Goal: Transaction & Acquisition: Purchase product/service

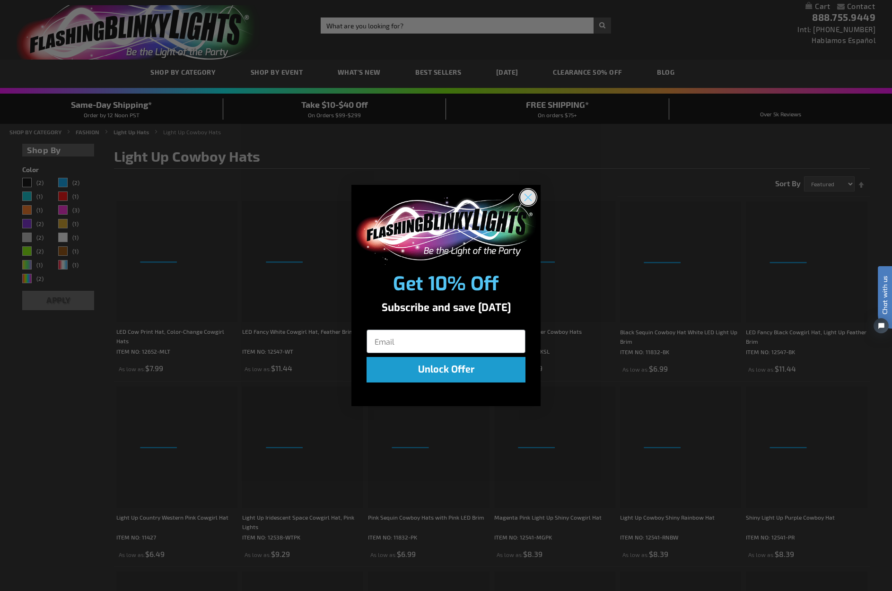
click at [528, 198] on icon "Close dialog" at bounding box center [528, 197] width 7 height 7
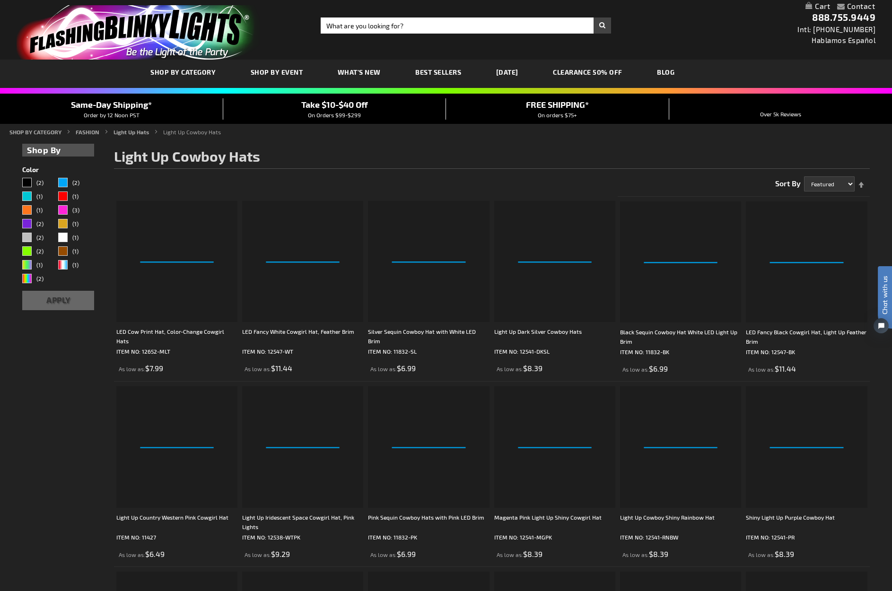
click at [181, 73] on span "SHOP BY CATEGORY" at bounding box center [182, 72] width 65 height 8
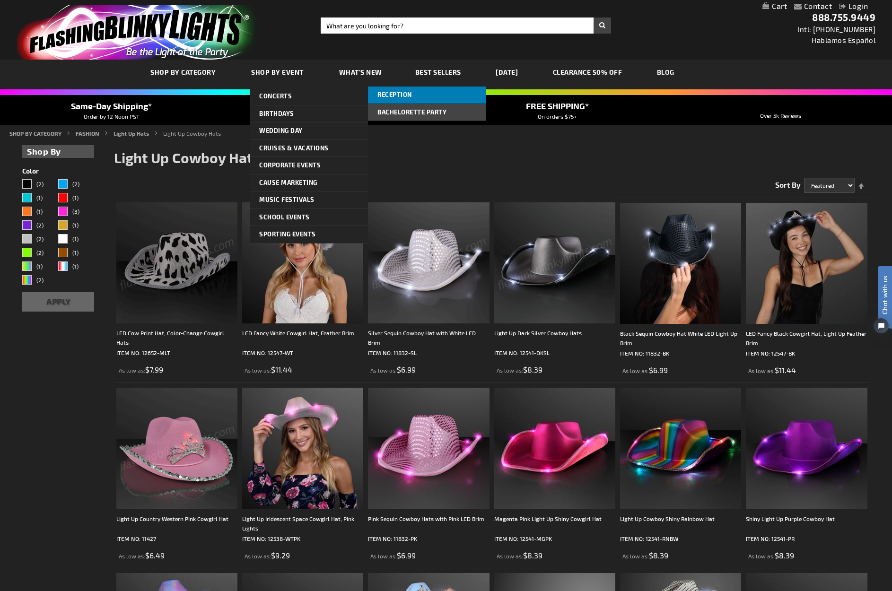
click at [410, 97] on span "Reception" at bounding box center [394, 95] width 35 height 8
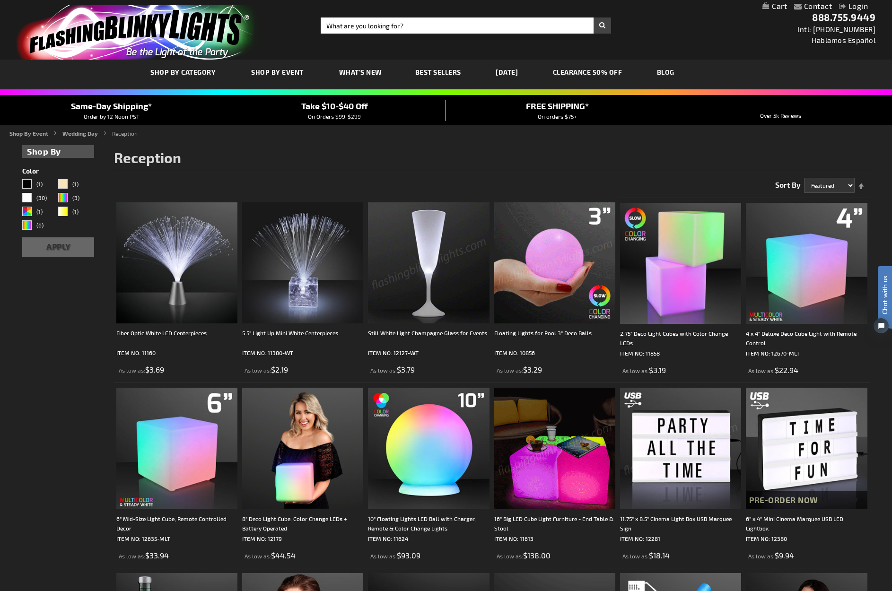
click at [445, 76] on link "Best Sellers" at bounding box center [438, 72] width 60 height 32
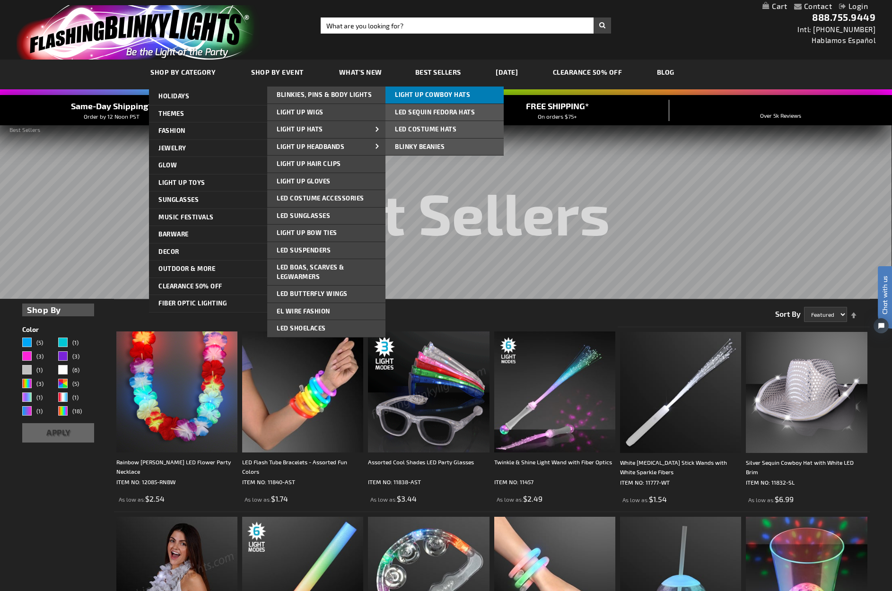
click at [439, 93] on span "Light Up Cowboy Hats" at bounding box center [432, 95] width 75 height 8
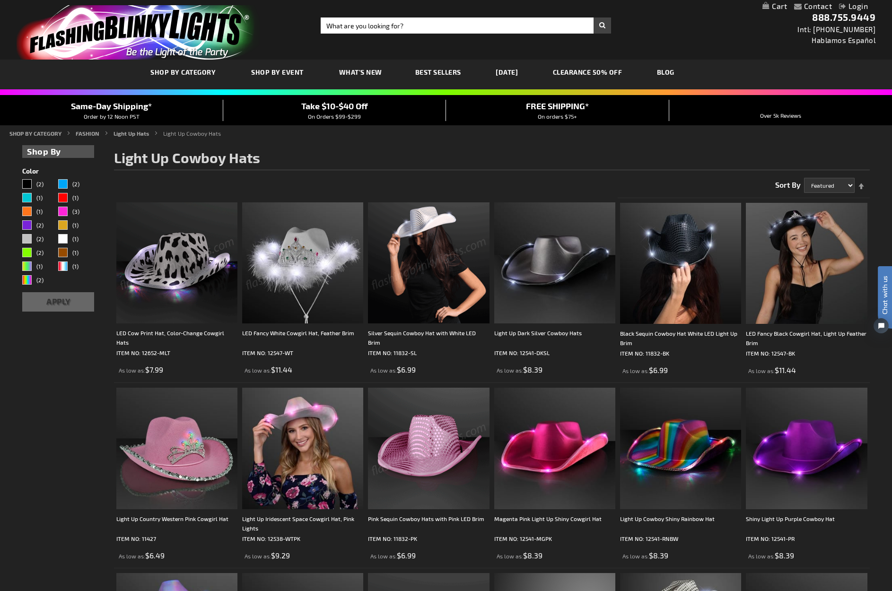
click at [424, 262] on img at bounding box center [428, 262] width 121 height 121
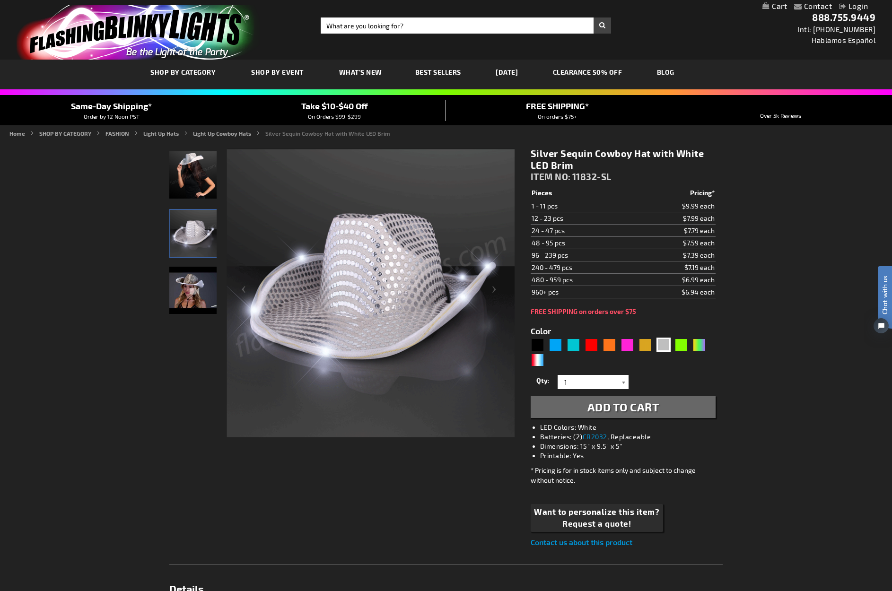
click at [622, 382] on div at bounding box center [623, 382] width 9 height 14
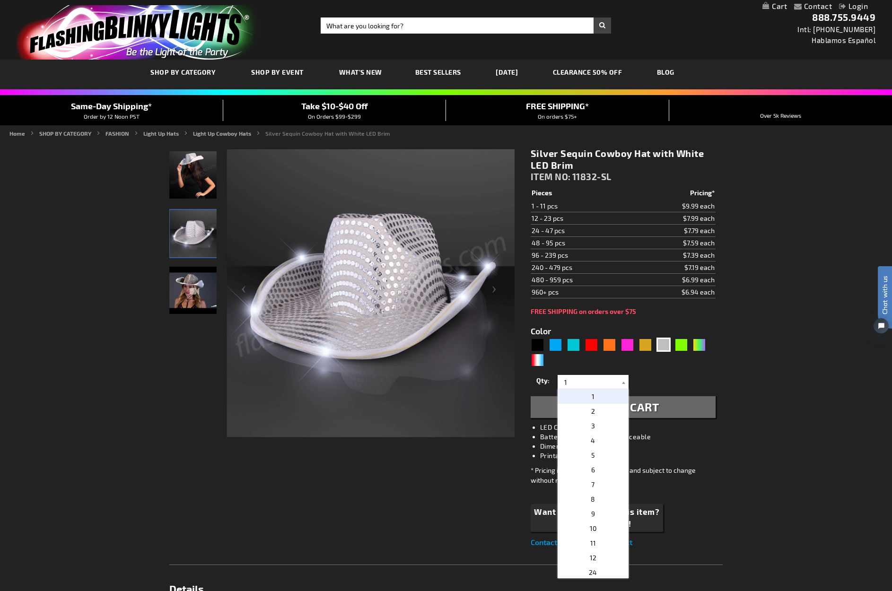
click at [600, 395] on p "1" at bounding box center [592, 396] width 71 height 15
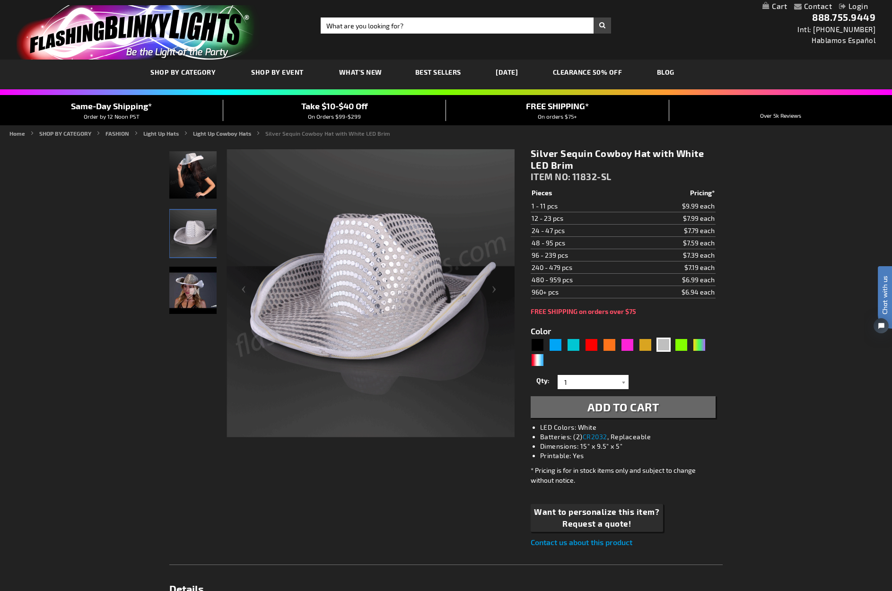
click at [601, 405] on span "Add to Cart" at bounding box center [623, 407] width 72 height 14
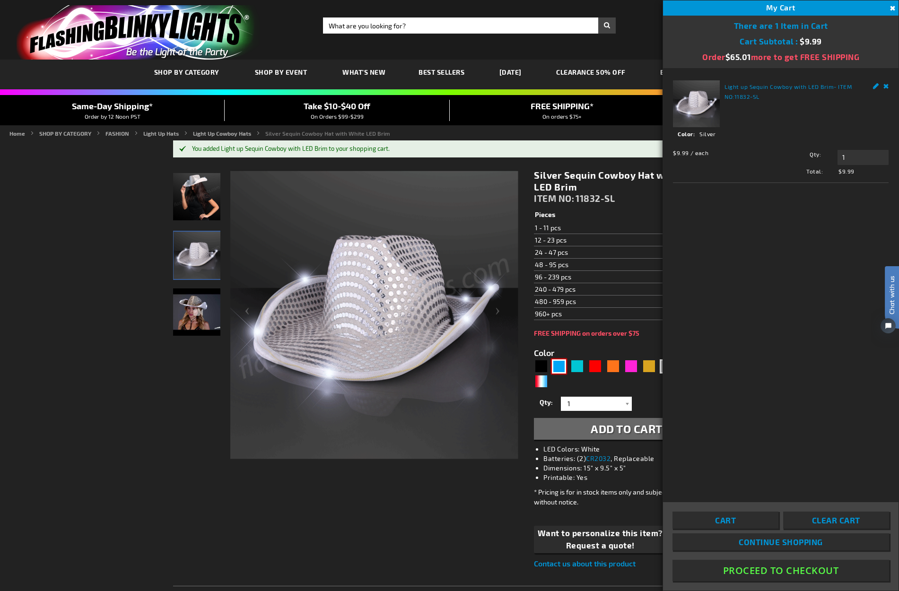
click at [561, 367] on div "Blue" at bounding box center [559, 366] width 14 height 14
type input "5629"
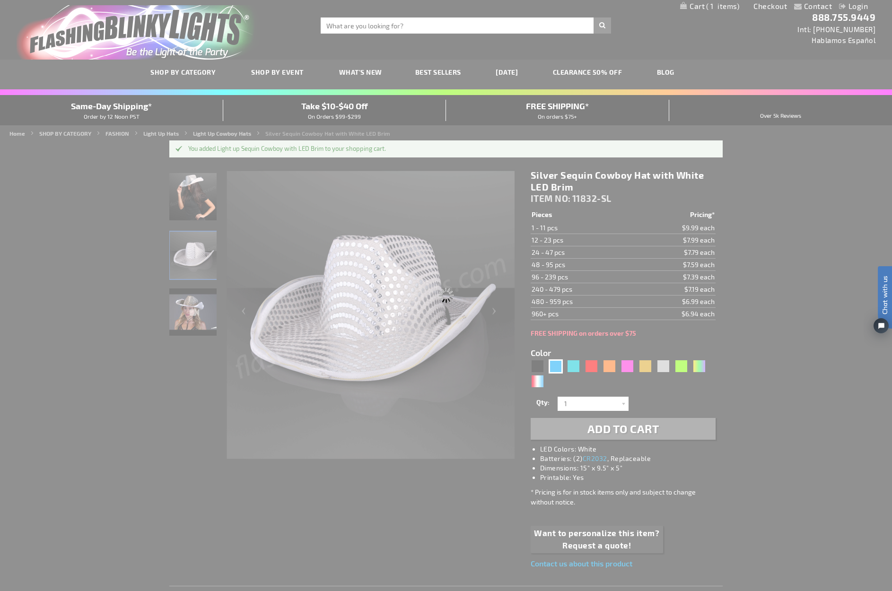
type input "11832-BL"
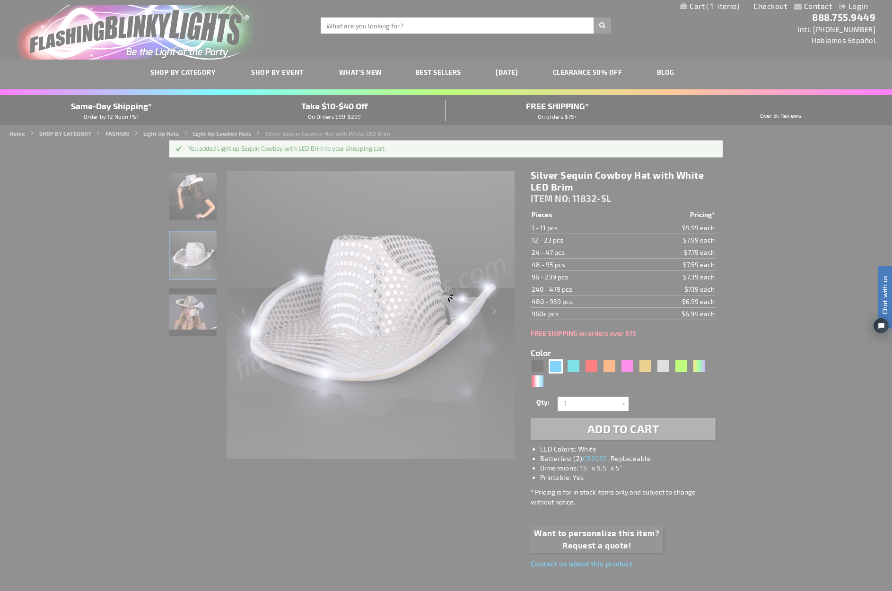
type input "Customize - Blue Sequin Cowboy Hat with Blue LED Brim - ITEM NO: 11832-BL"
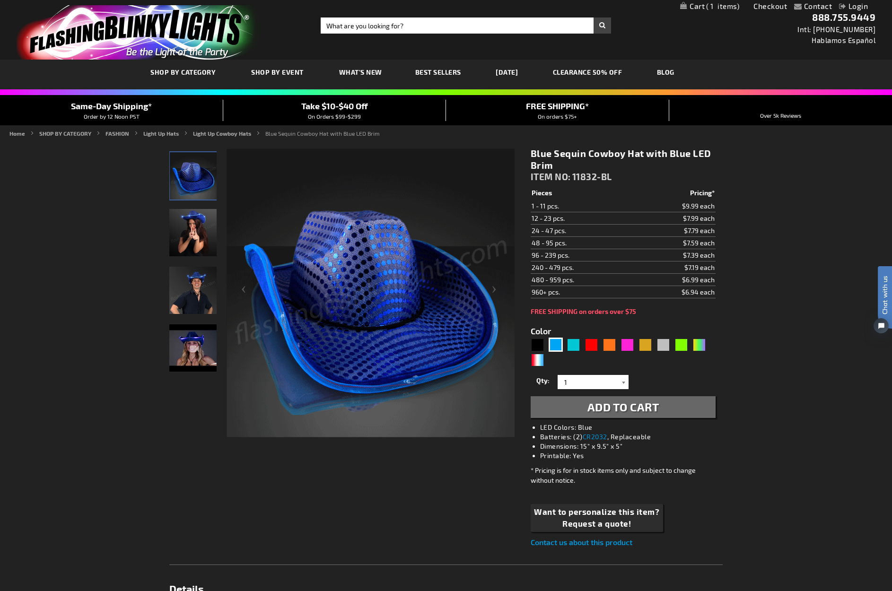
click at [623, 383] on div at bounding box center [623, 382] width 9 height 14
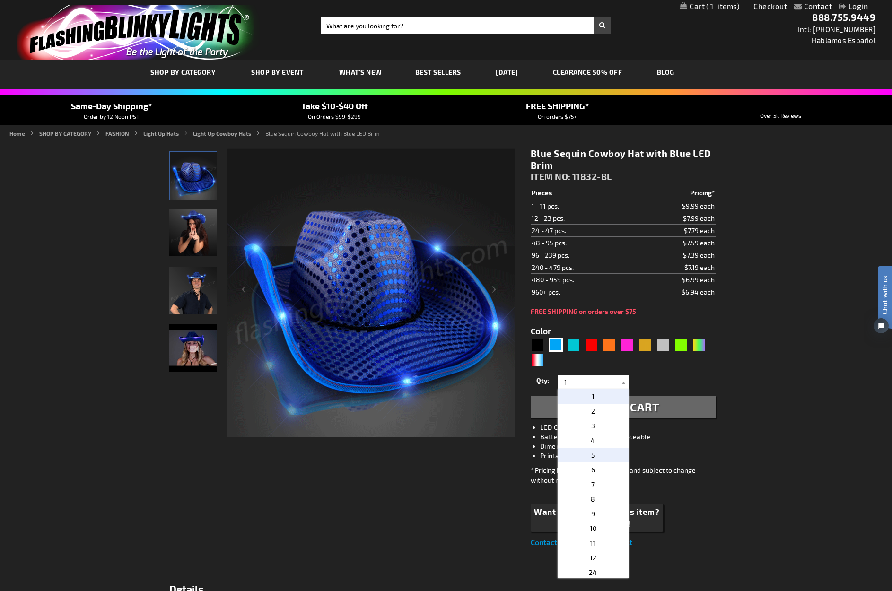
click at [595, 456] on p "5" at bounding box center [592, 455] width 71 height 15
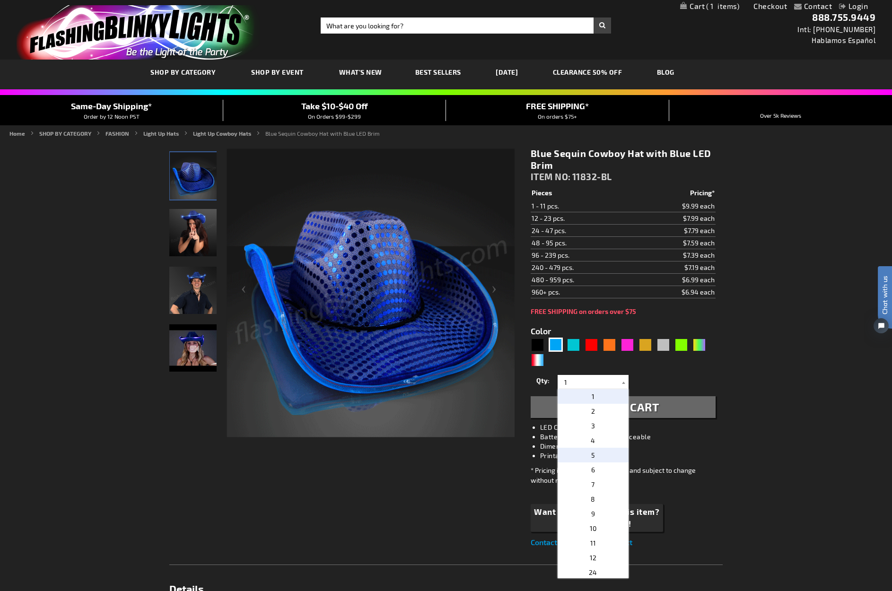
type input "5"
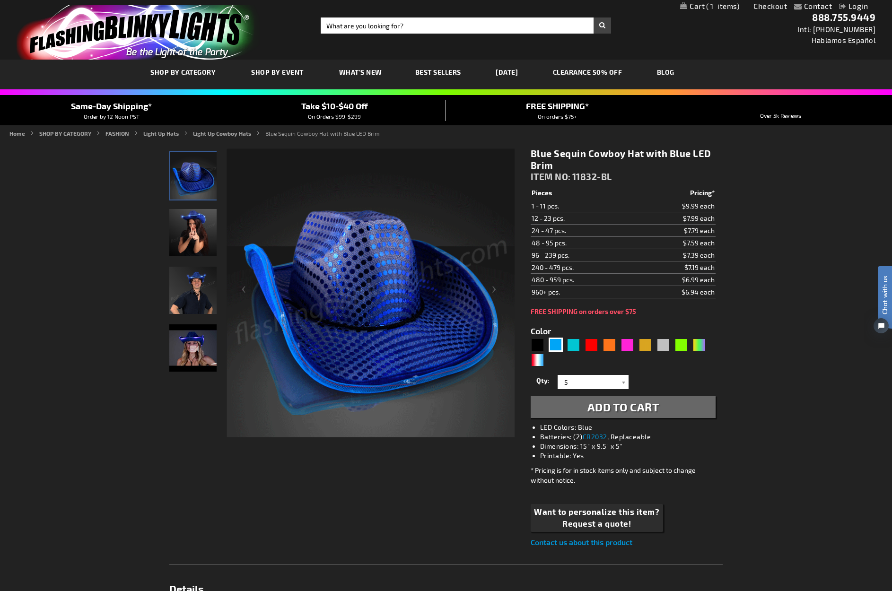
click at [601, 409] on span "Add to Cart" at bounding box center [623, 407] width 72 height 14
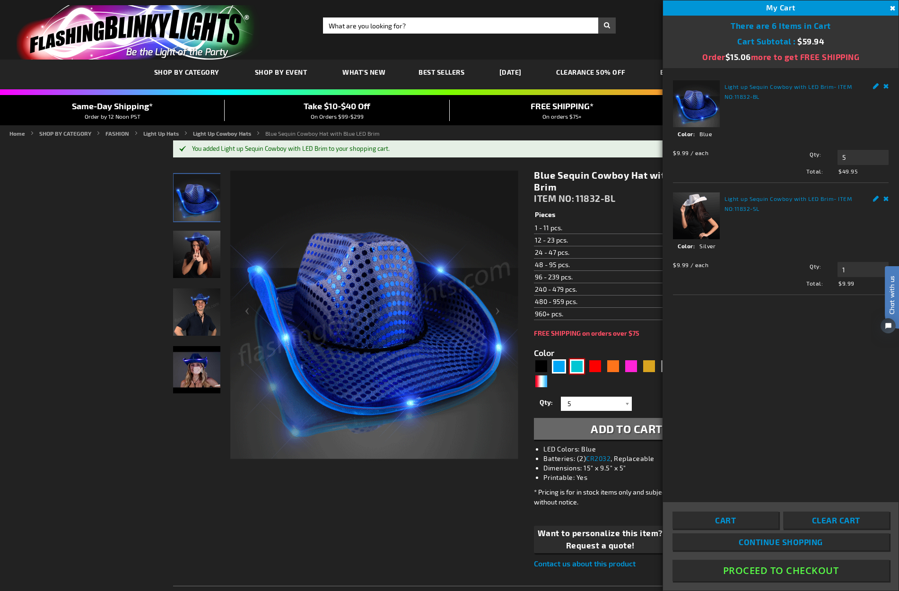
click at [577, 367] on div "Turquoise" at bounding box center [577, 366] width 14 height 14
type input "5653"
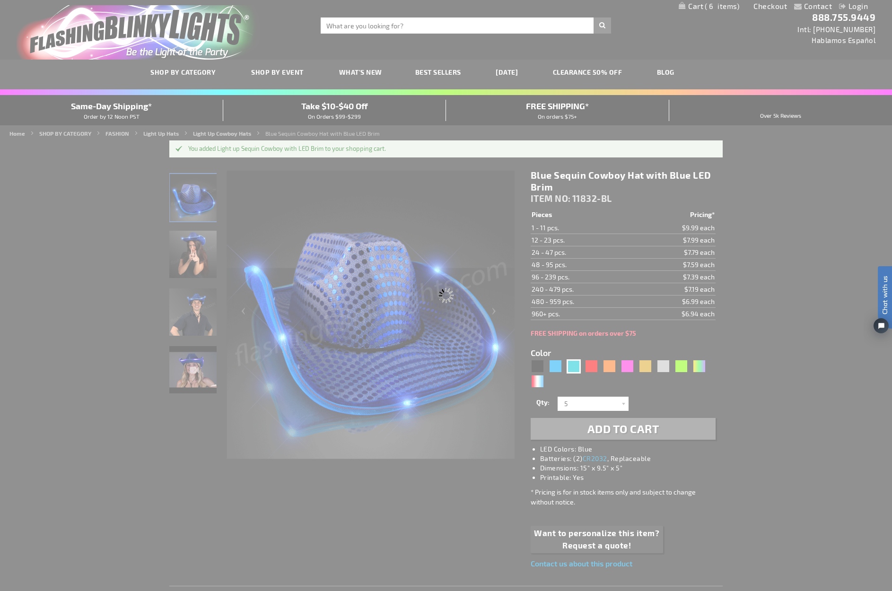
type input "11832-TQ"
type input "Customize - Light Up Turquoise Cowboy Hat - ITEM NO: 11832-TQ"
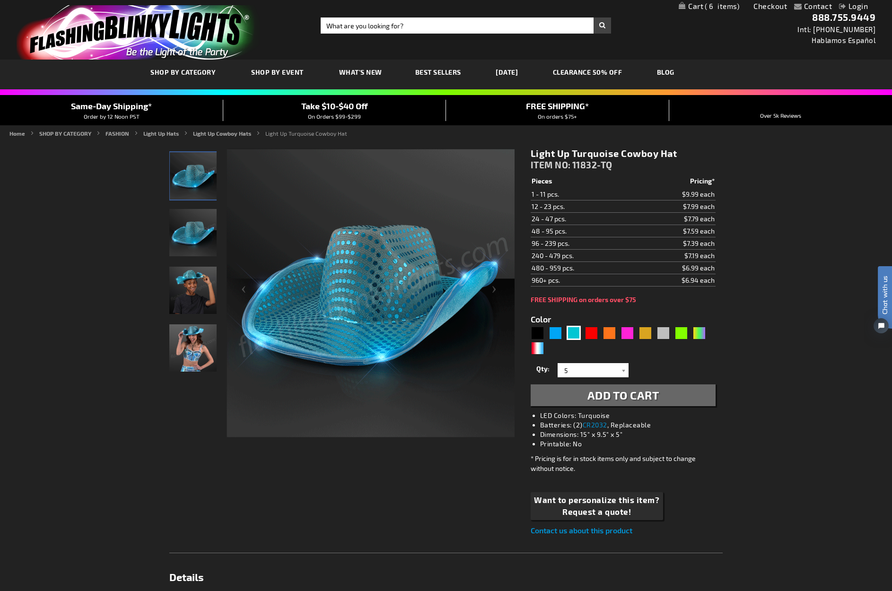
click at [595, 397] on span "Add to Cart" at bounding box center [623, 395] width 72 height 14
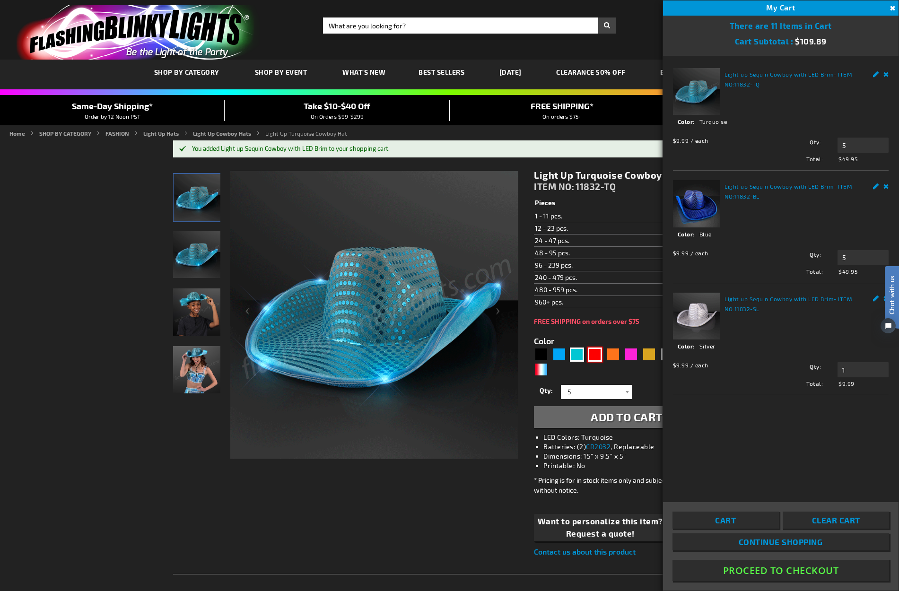
click at [594, 355] on div "Red" at bounding box center [595, 355] width 14 height 14
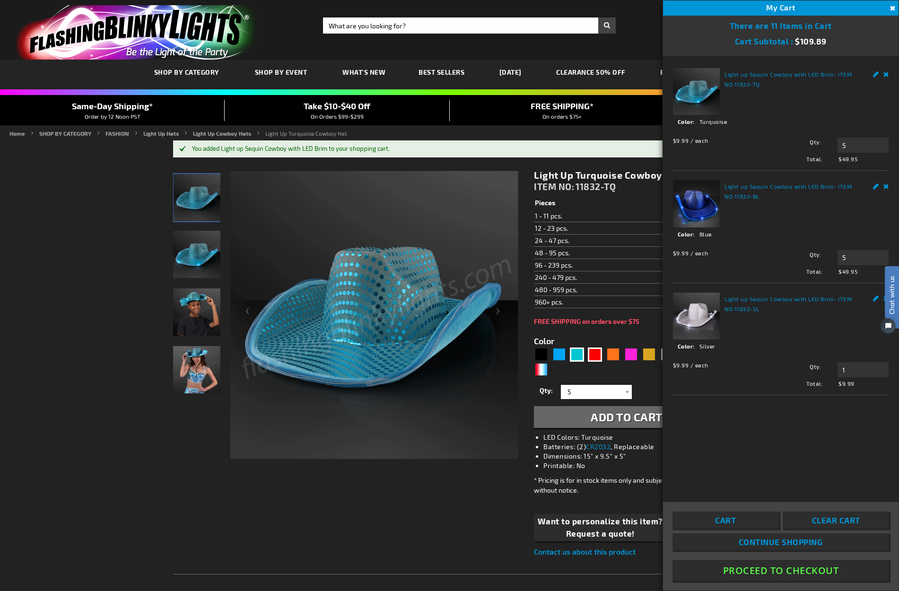
type input "5641"
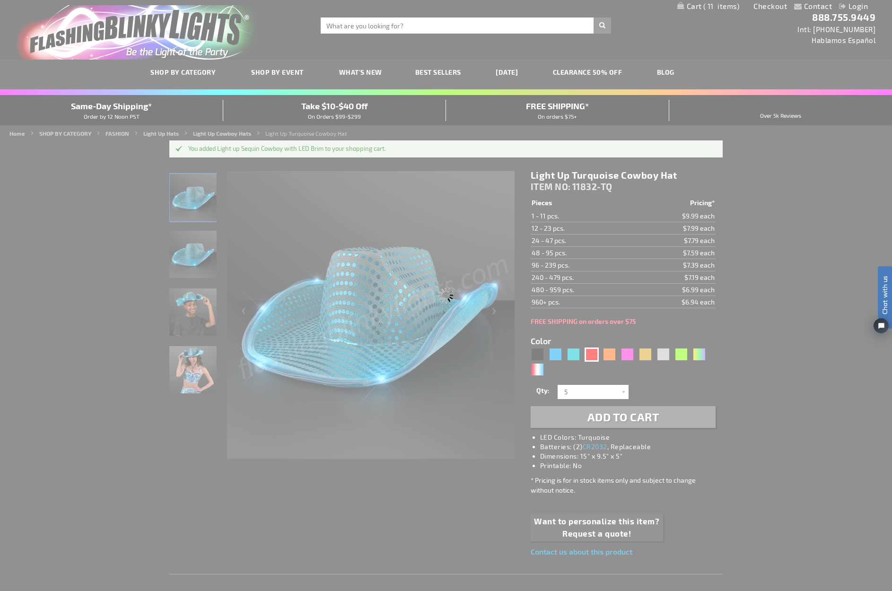
type input "11832-RD"
type input "Customize - Red Sequin Cowboy Hat with Red LED Brim - ITEM NO: 11832-RD"
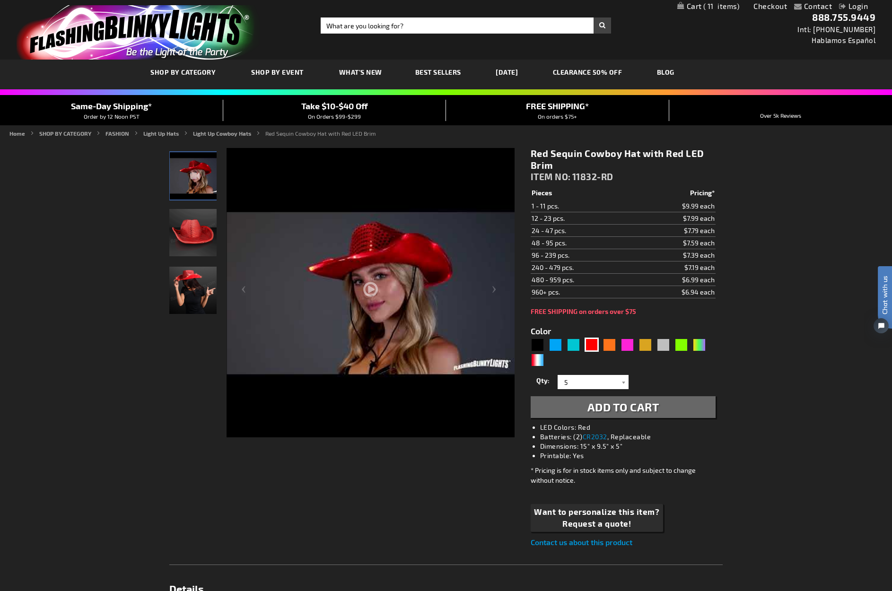
click at [609, 430] on li "LED Colors: Red" at bounding box center [632, 427] width 185 height 9
click at [608, 411] on span "Add to Cart" at bounding box center [623, 407] width 72 height 14
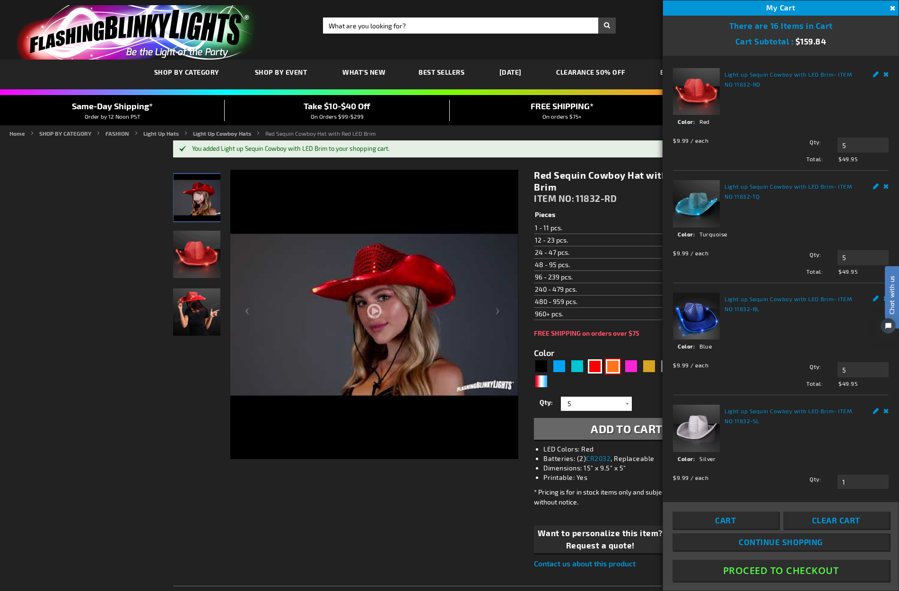
click at [612, 365] on div "Orange" at bounding box center [613, 366] width 14 height 14
type input "5637"
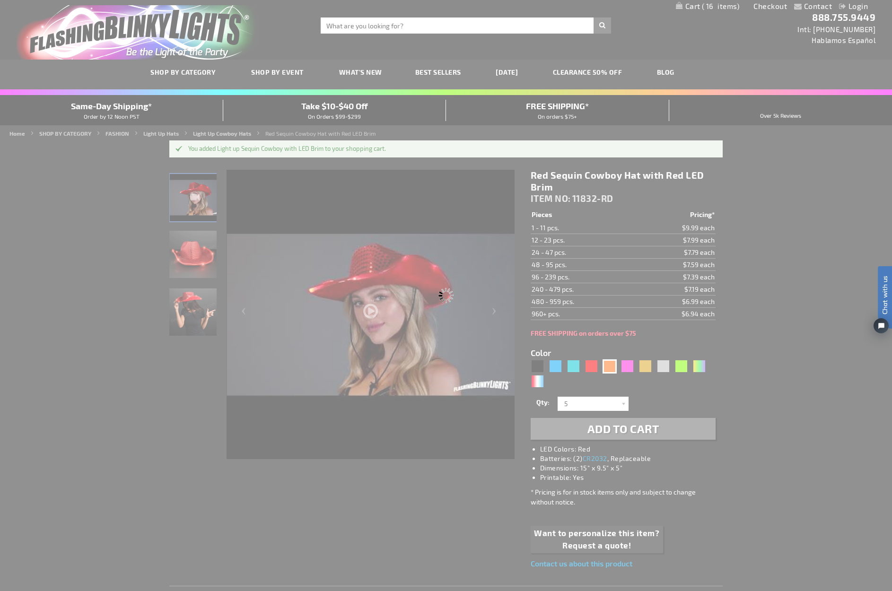
type input "11832-OR"
type input "Customize - Shiny Orange Cowboy Hat with Orange LED Brim - ITEM NO: 11832-OR"
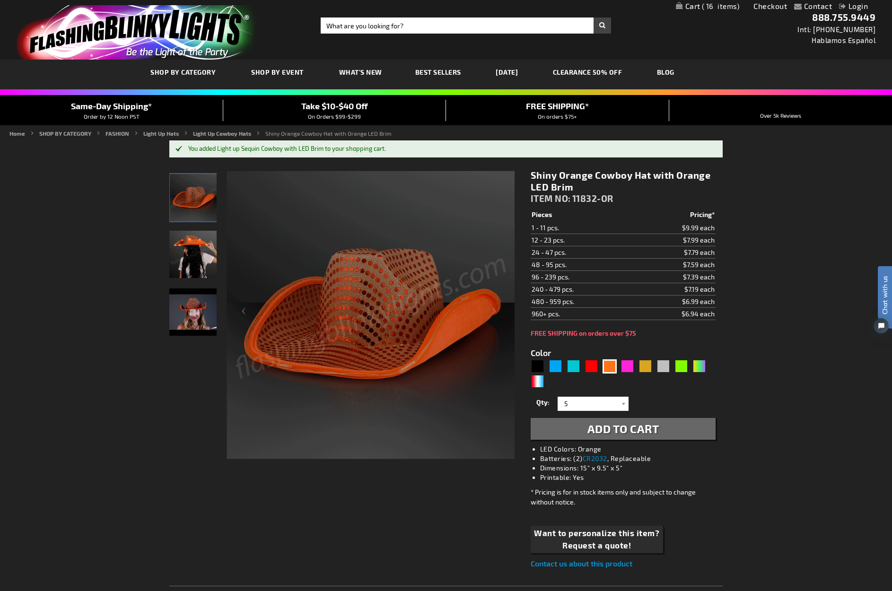
click at [618, 444] on li "LED Colors: Orange" at bounding box center [632, 448] width 185 height 9
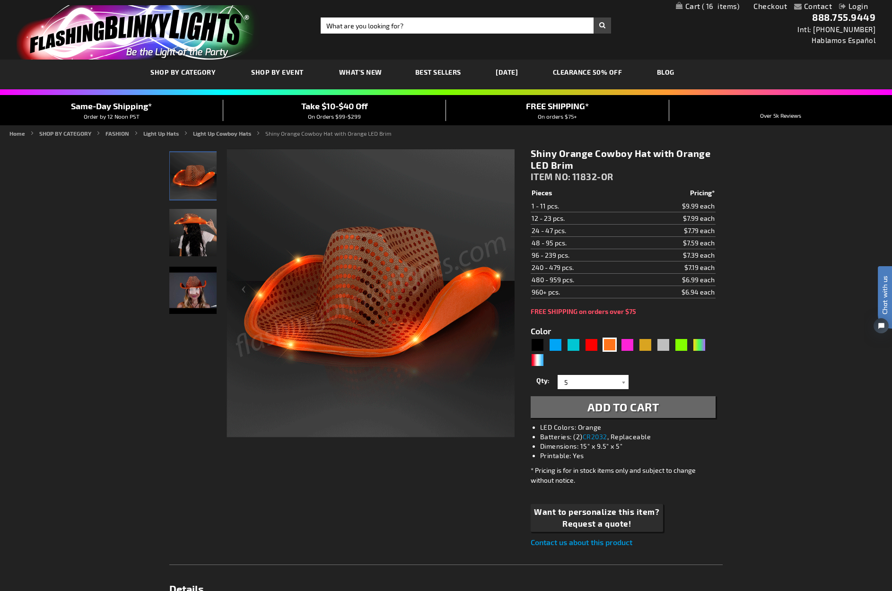
click at [620, 411] on span "Add to Cart" at bounding box center [623, 407] width 72 height 14
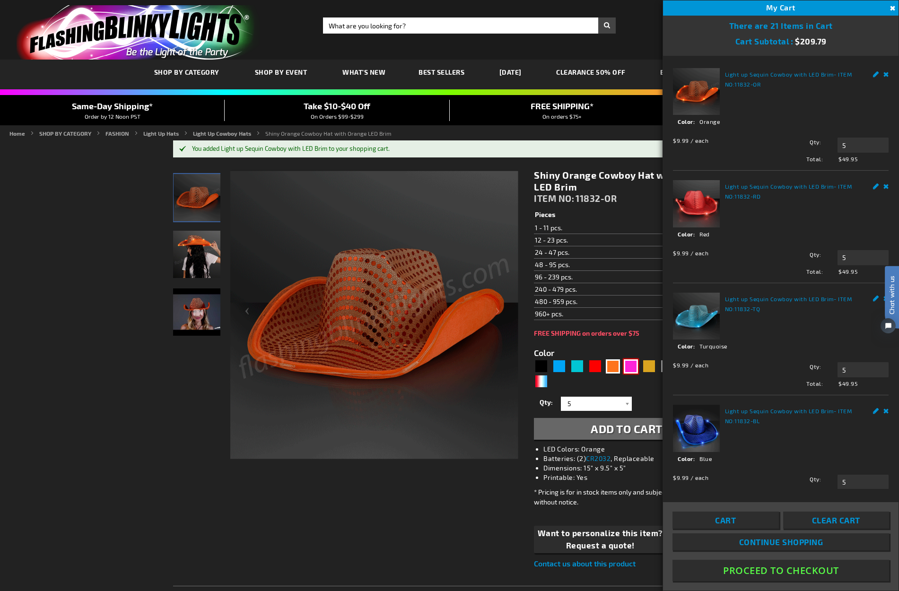
click at [633, 365] on div "Pink" at bounding box center [631, 366] width 14 height 14
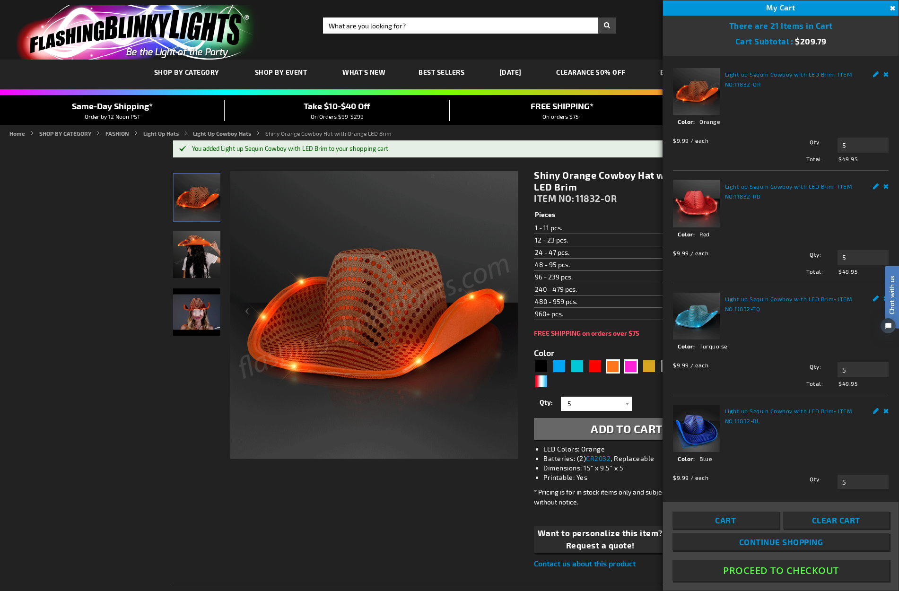
type input "5639"
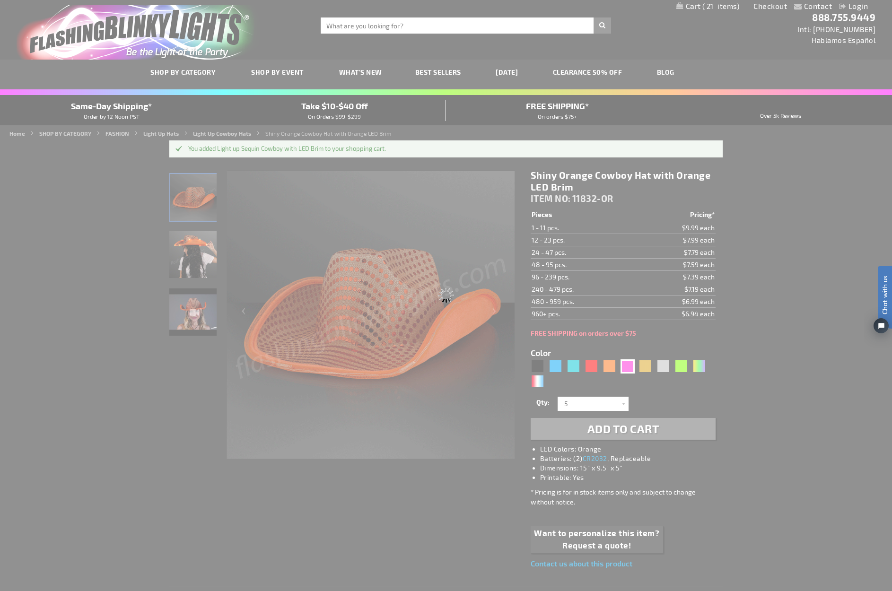
type input "11832-PK"
type input "Customize - Pink Sequin Cowboy Hats with Pink LED Brim - ITEM NO: 11832-PK"
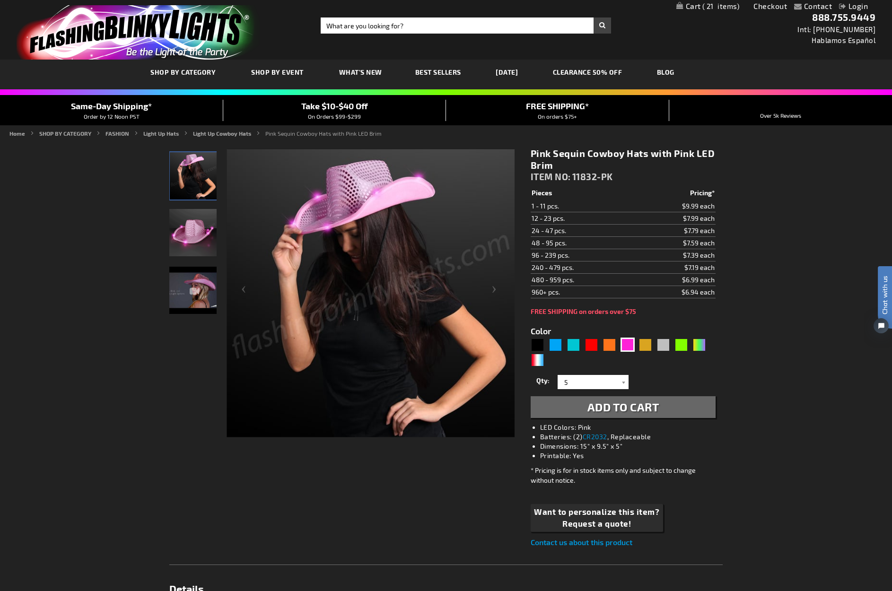
click at [633, 407] on span "Add to Cart" at bounding box center [623, 407] width 72 height 14
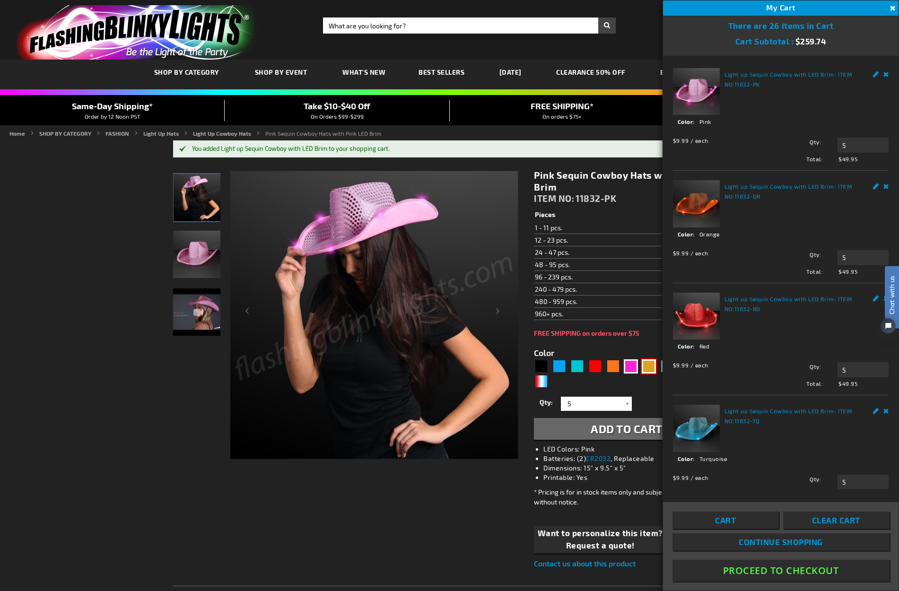
click at [652, 366] on div "Gold" at bounding box center [649, 366] width 14 height 14
type input "5633"
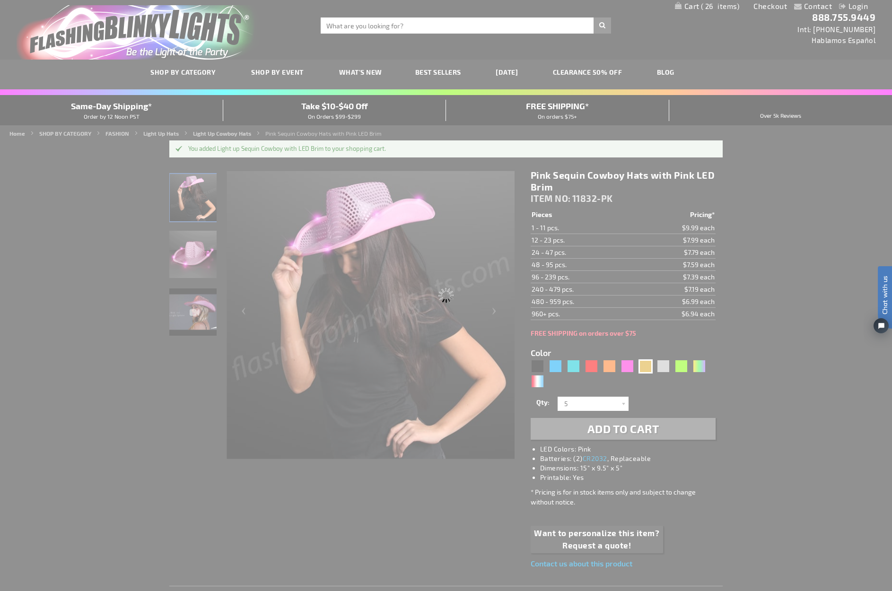
type input "11832-GD"
type input "Customize - Shiny Yellow-Gold Cowboy Hat with Light Brim - ITEM NO: 11832-GD"
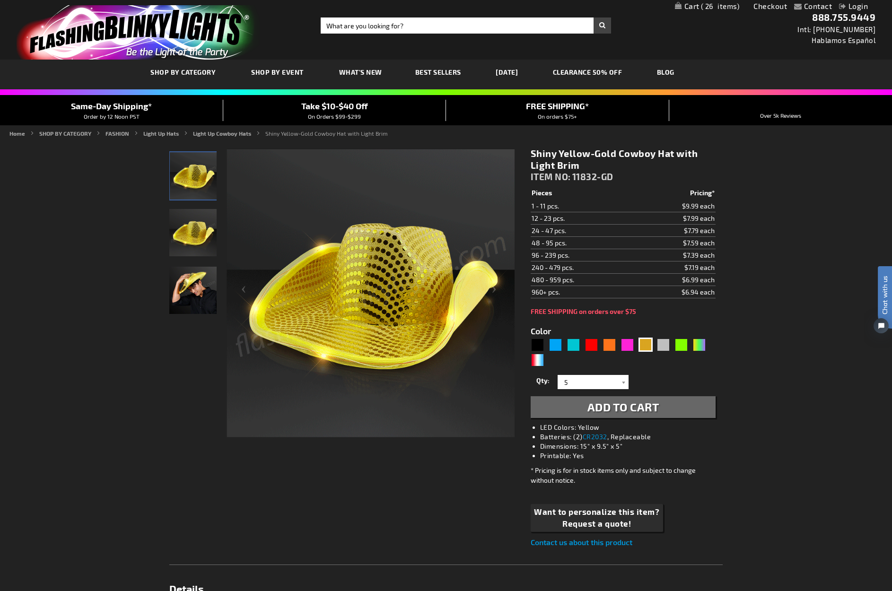
click at [626, 410] on span "Add to Cart" at bounding box center [623, 407] width 72 height 14
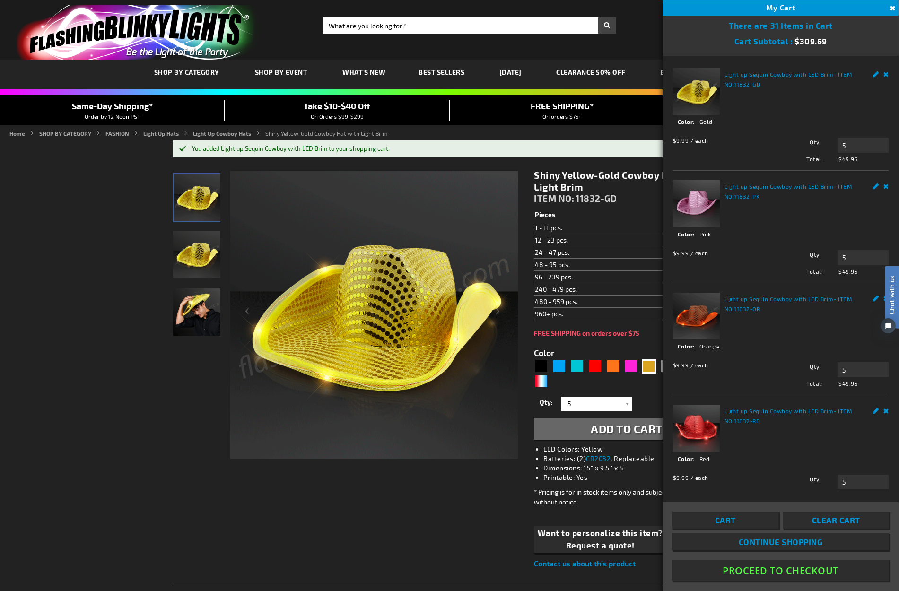
click at [653, 381] on div "5633" at bounding box center [626, 374] width 185 height 30
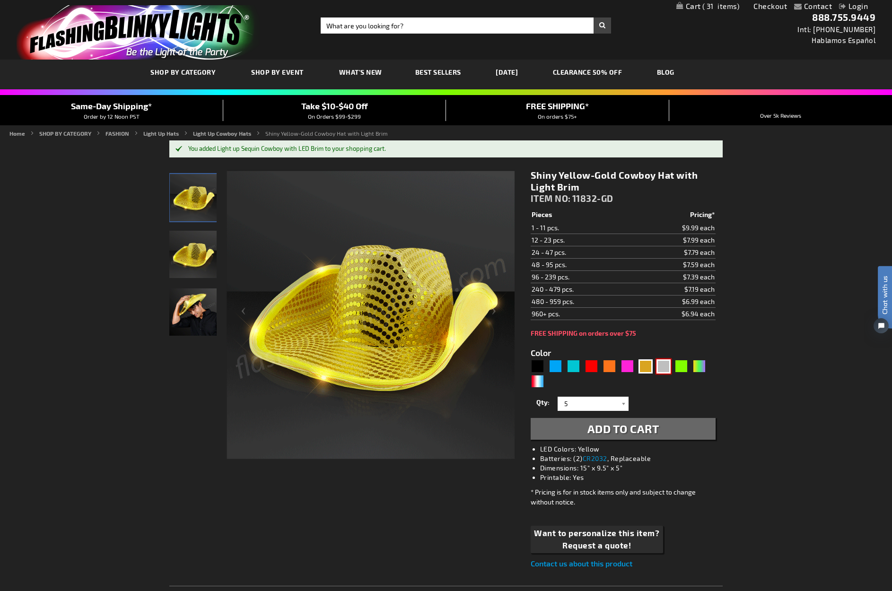
click at [663, 366] on div "Silver" at bounding box center [663, 366] width 14 height 14
type input "5644"
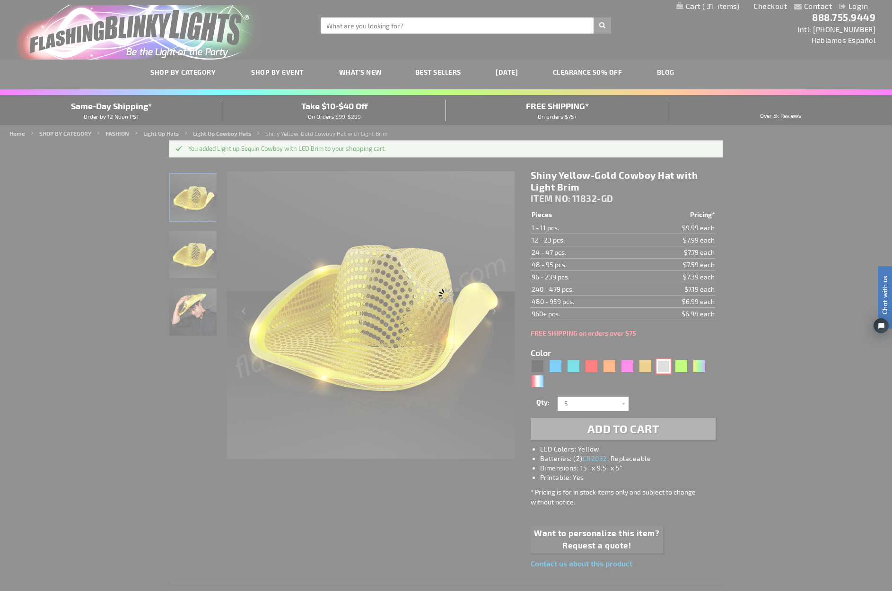
type input "11832-SL"
type input "Customize - Silver Sequin Cowboy Hat with White LED Brim - ITEM NO: 11832-SL"
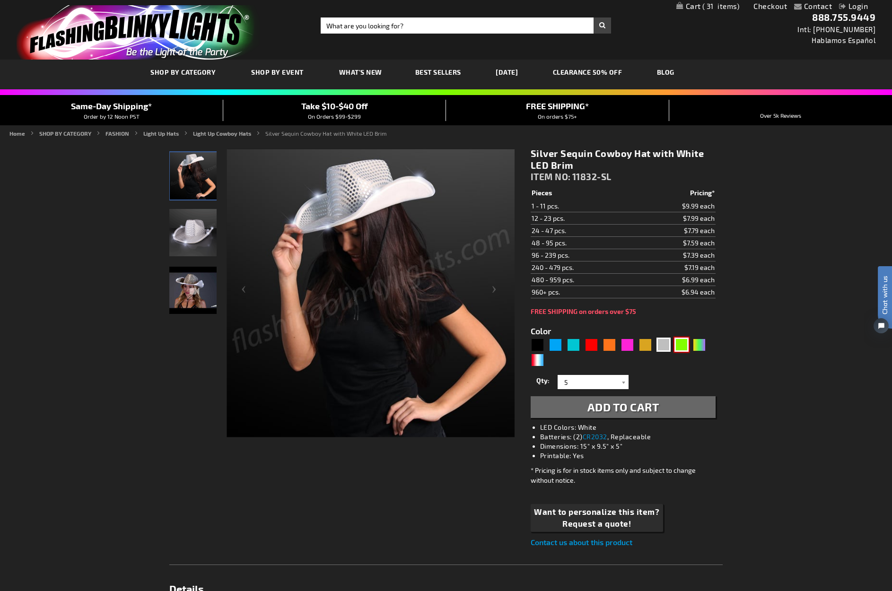
click at [682, 346] on div "Green" at bounding box center [681, 345] width 14 height 14
type input "5648"
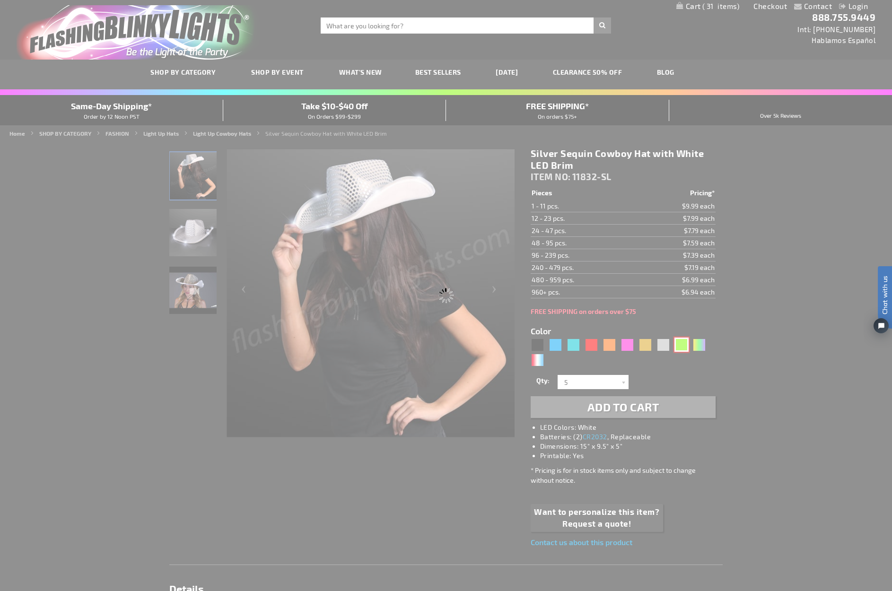
type input "11832-GN"
type input "Customize - Green Sequin Cowboy Hat with Jade LED Brim - ITEM NO: 11832-GN"
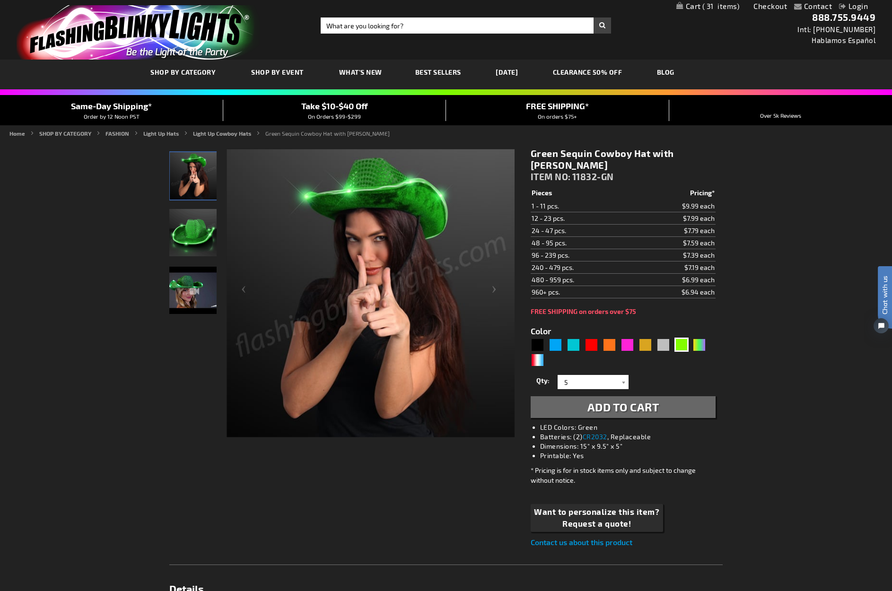
click at [640, 408] on span "Add to Cart" at bounding box center [623, 407] width 72 height 14
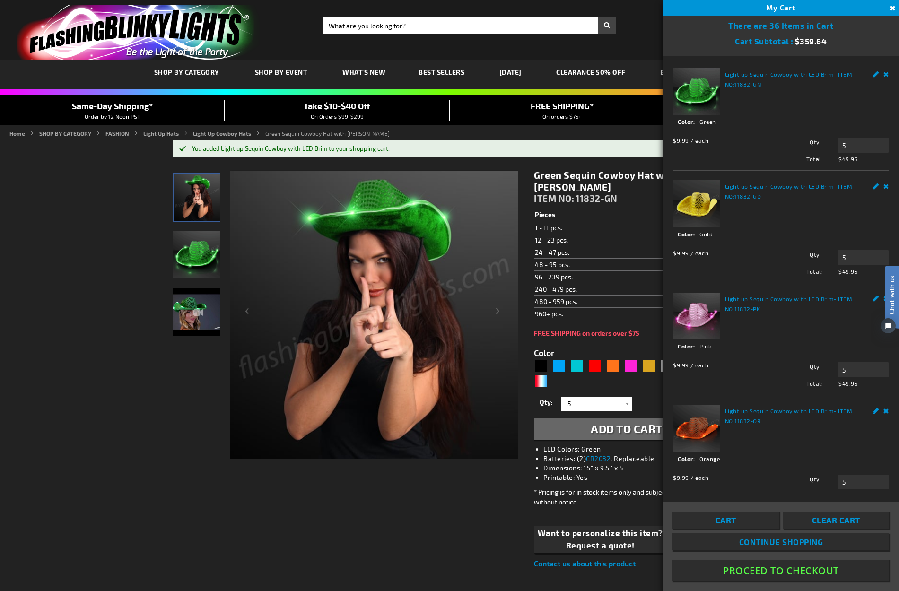
click at [654, 392] on form "Color 5648" at bounding box center [626, 388] width 185 height 103
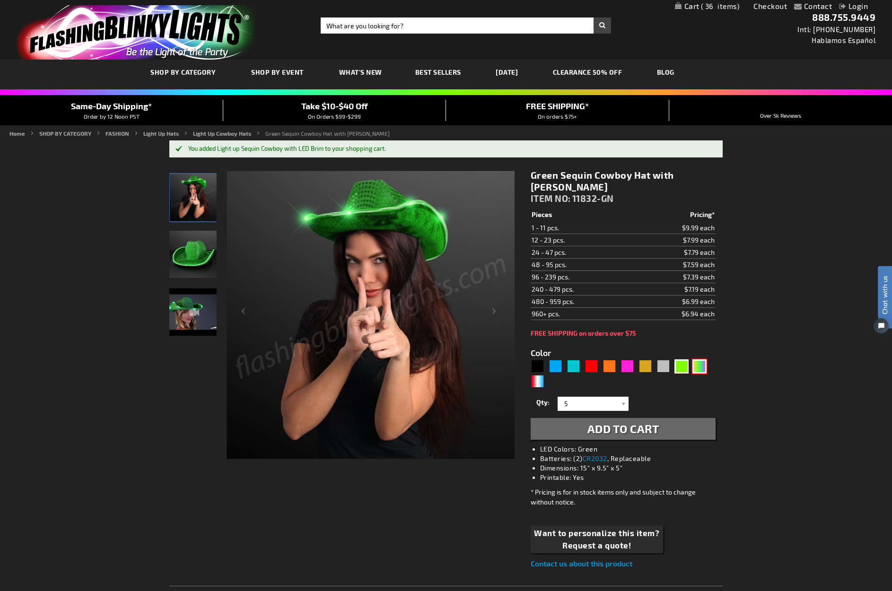
click at [697, 365] on div "PGG" at bounding box center [699, 366] width 14 height 14
type input "5638"
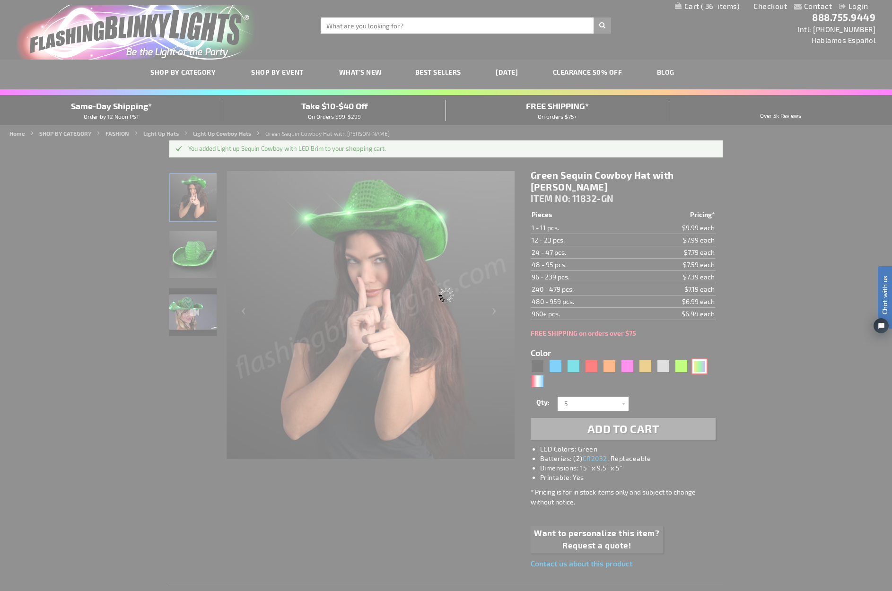
type input "11832-PGG"
type input "Customize - Light Up Mardi Gras Cowboy Hat - ITEM NO: 11832-PGG"
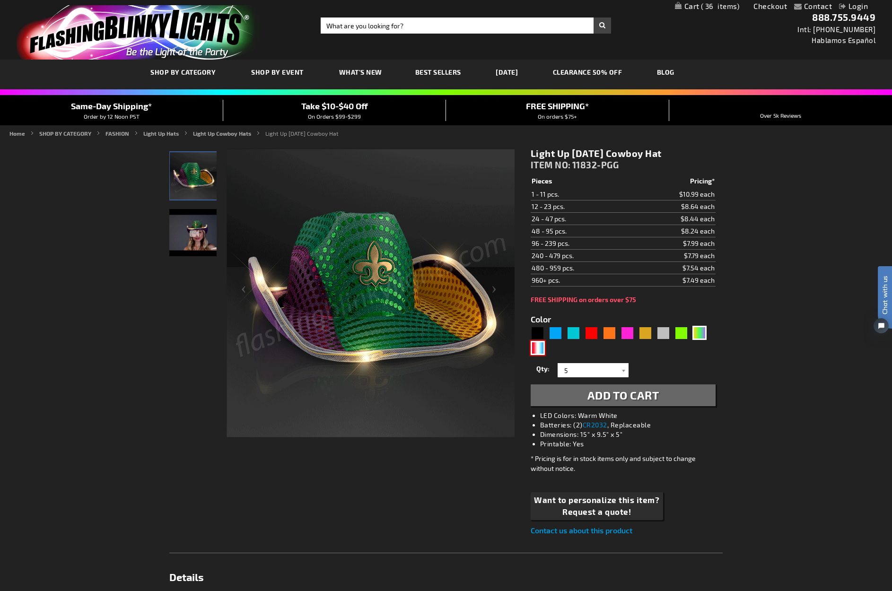
click at [541, 353] on div "RWB" at bounding box center [537, 348] width 14 height 14
type input "5643"
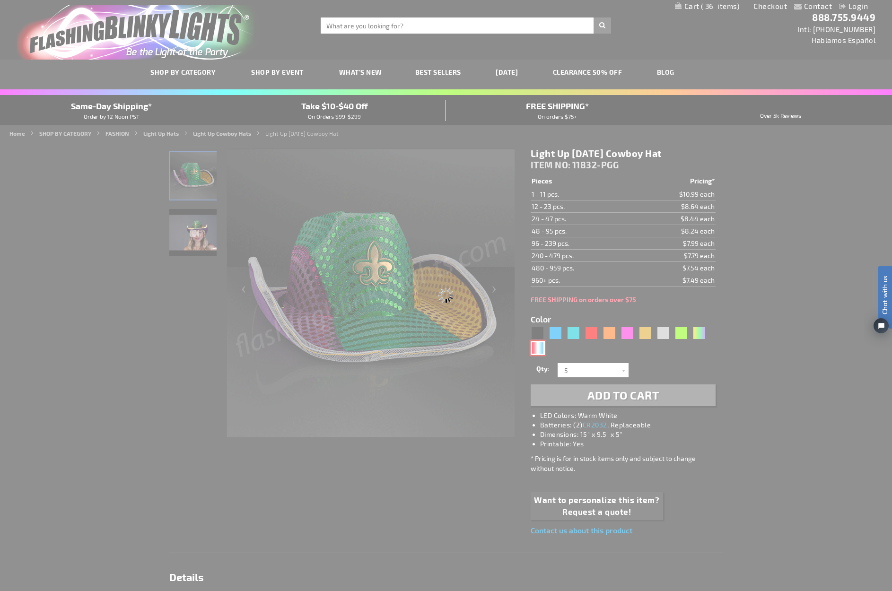
type input "11832-RWB"
type input "Customize - Red White &amp; Blue Cowboy Hat, White Light Up Brim - ITEM NO: 118…"
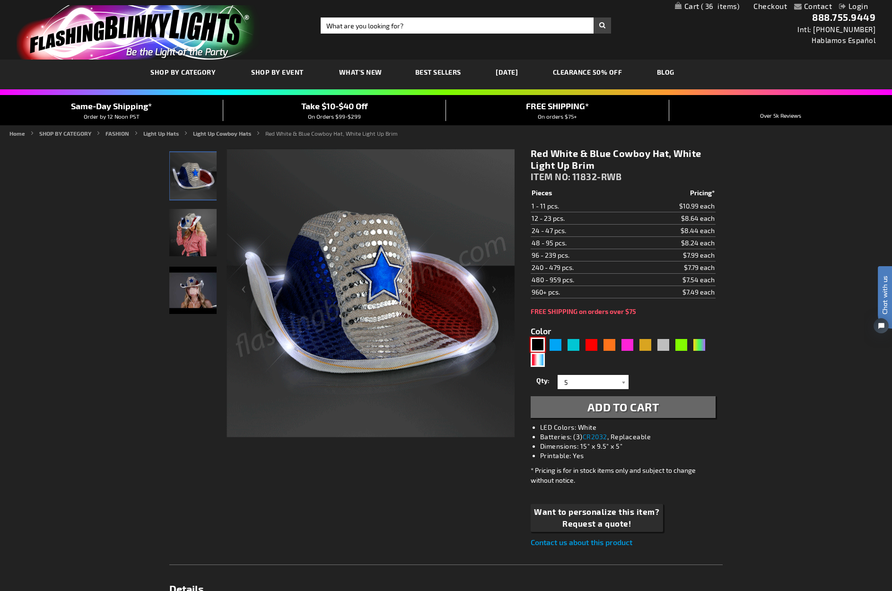
click at [540, 341] on div "Black" at bounding box center [537, 345] width 14 height 14
type input "5631"
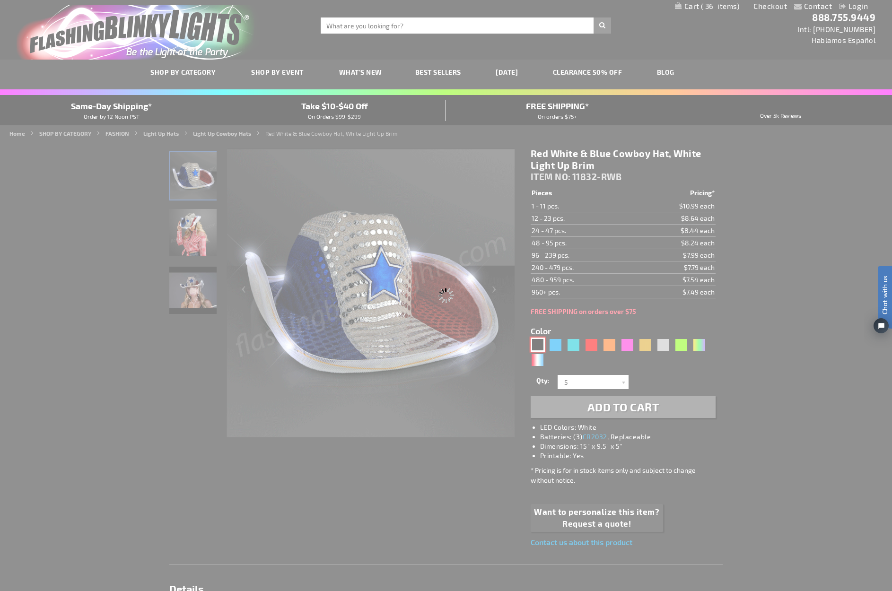
type input "11832-BK"
type input "Customize - Black Sequin Cowboy Hat White LED Light Up Brim - ITEM NO: 11832-BK"
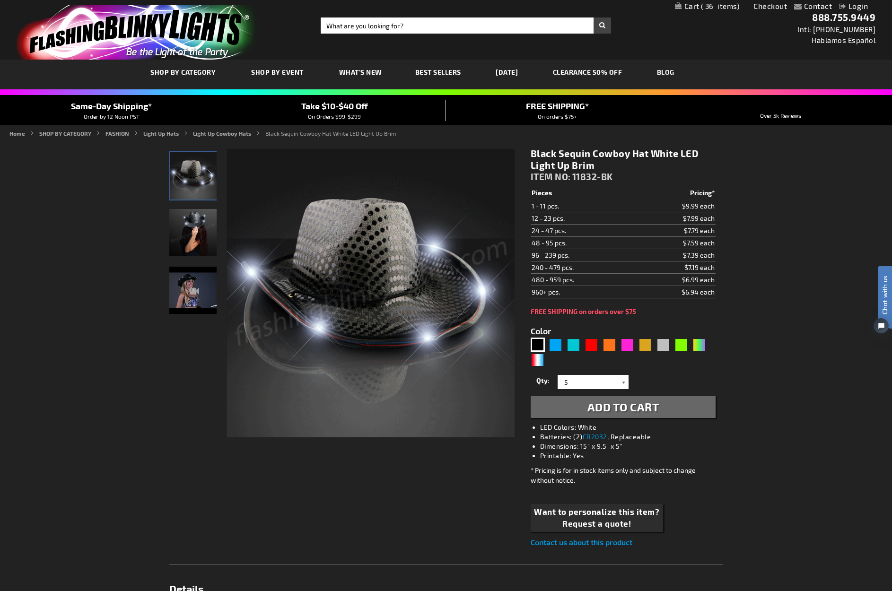
click at [623, 384] on div at bounding box center [623, 382] width 9 height 14
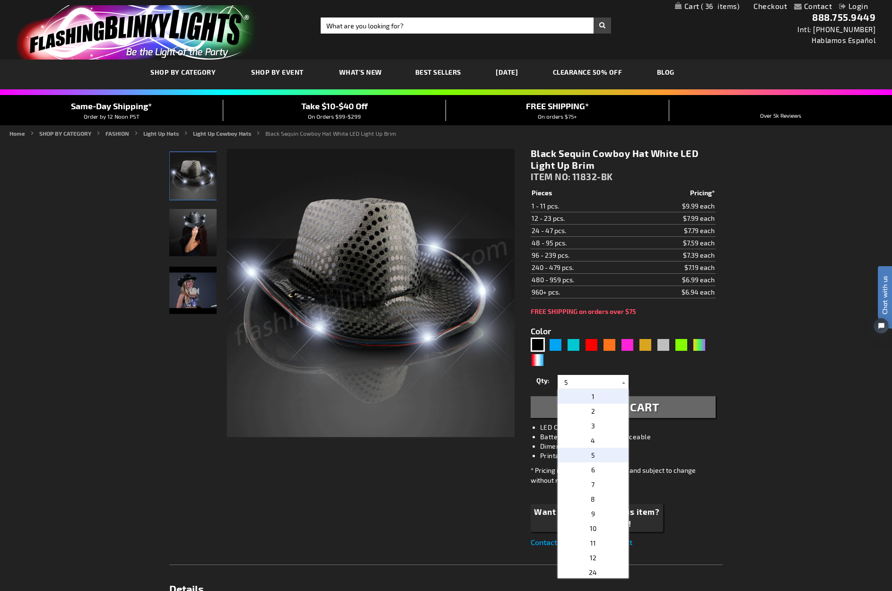
click at [602, 394] on p "1" at bounding box center [592, 396] width 71 height 15
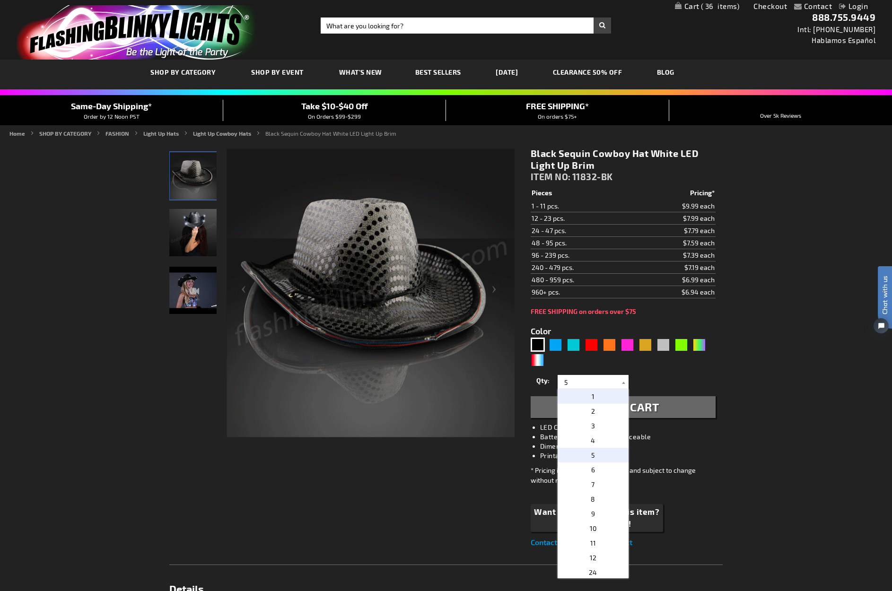
type input "1"
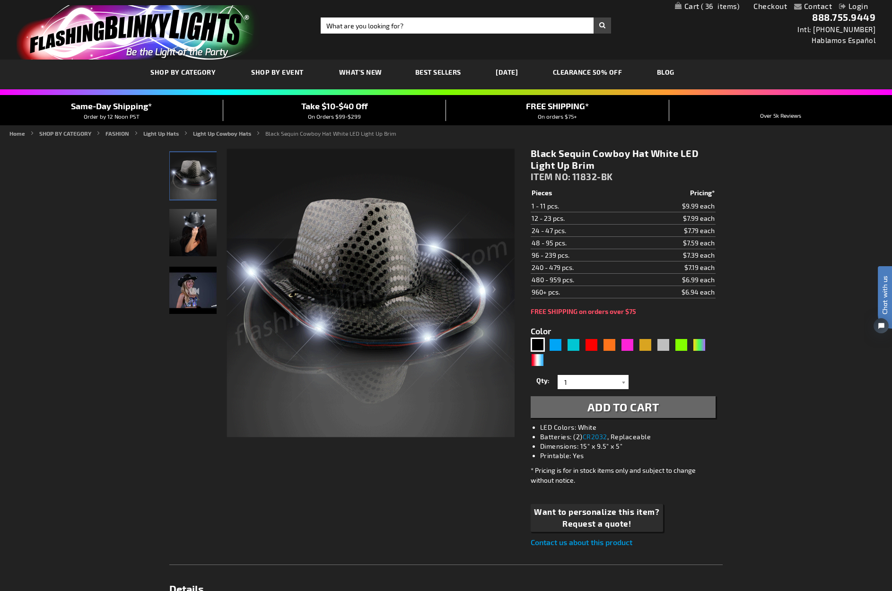
click at [607, 403] on span "Add to Cart" at bounding box center [623, 407] width 72 height 14
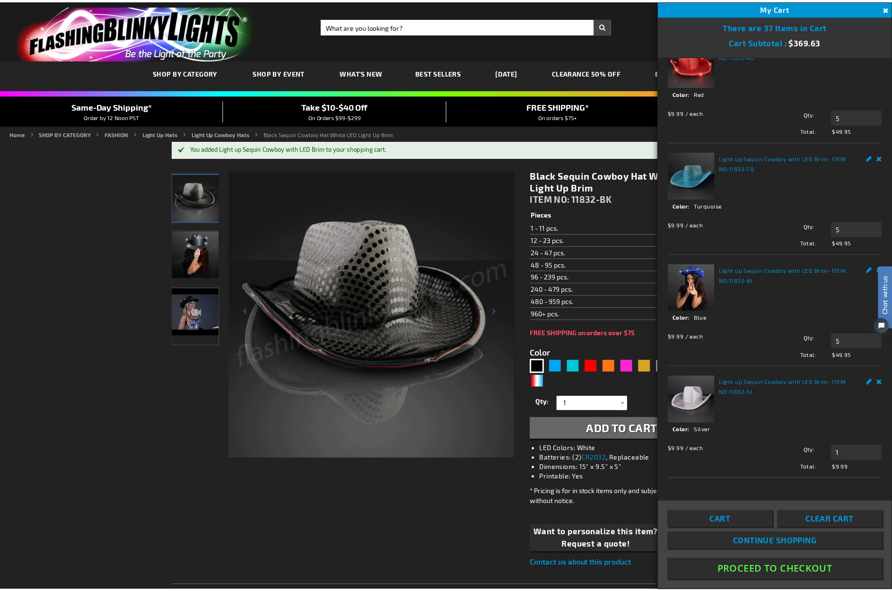
scroll to position [574, 0]
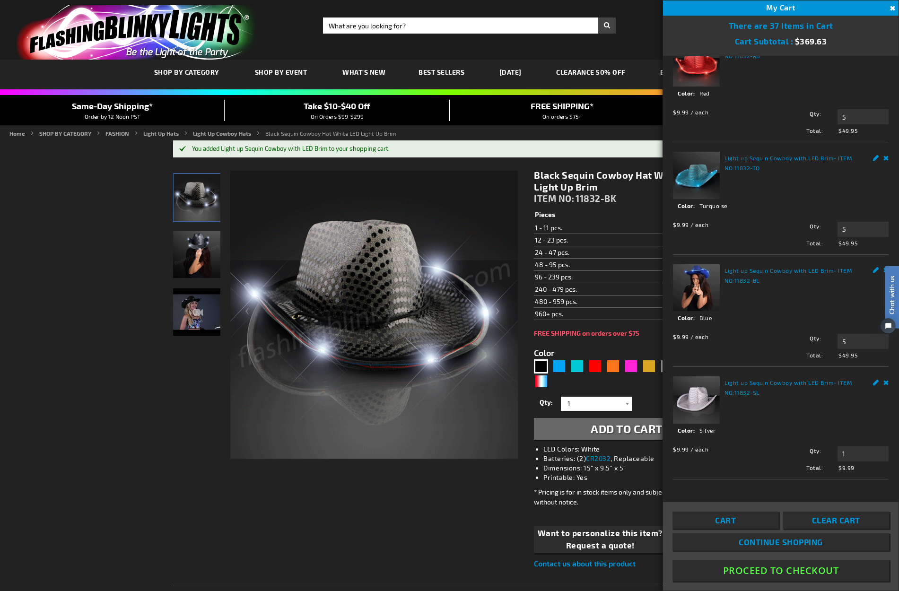
click at [788, 567] on button "Proceed To Checkout" at bounding box center [780, 570] width 217 height 21
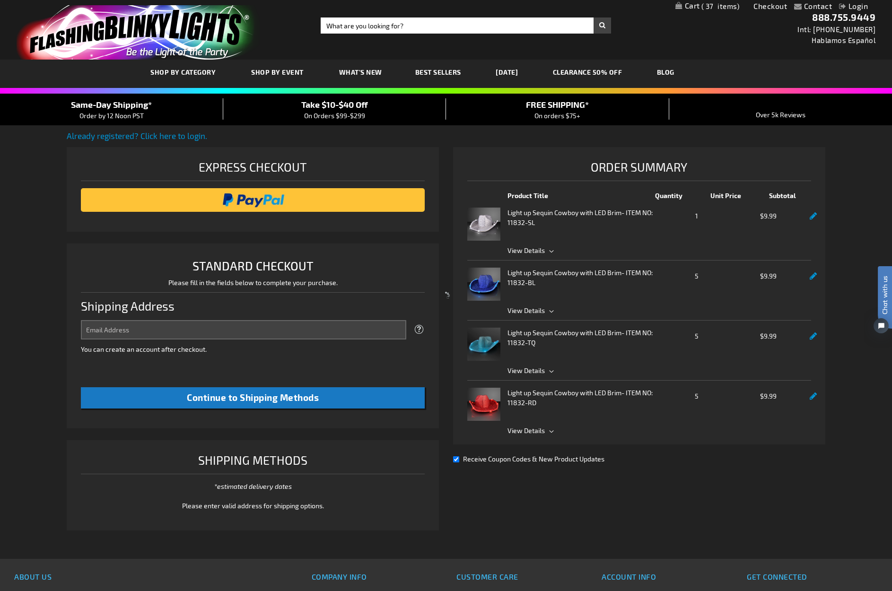
select select "US"
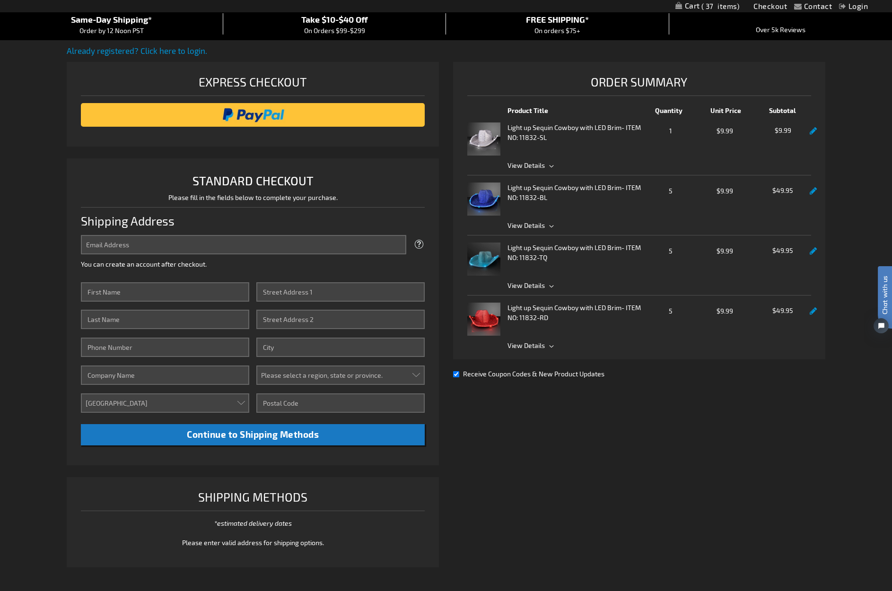
scroll to position [95, 0]
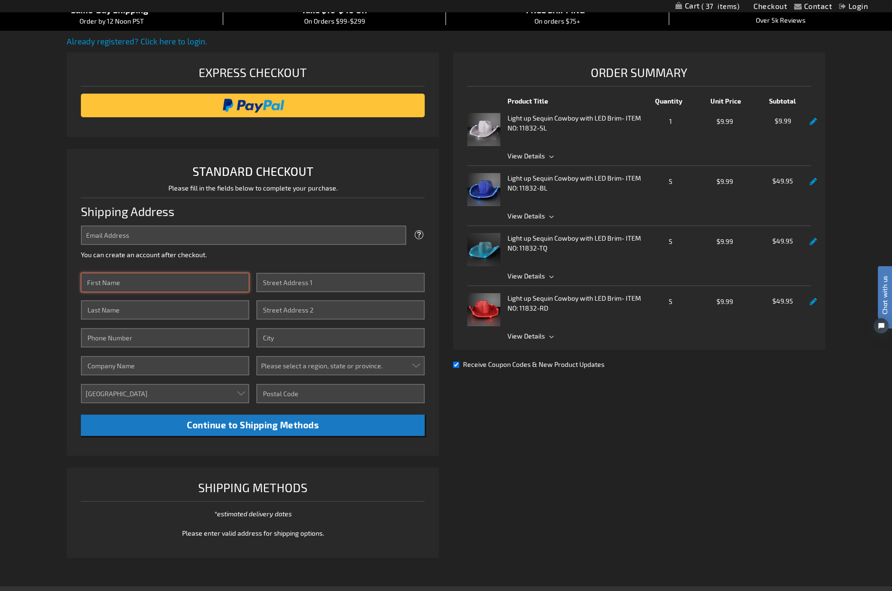
click at [108, 281] on input "First Name" at bounding box center [165, 282] width 168 height 19
type input "Dylon"
type input "Swift"
type input "4014890048"
click at [289, 282] on input "Street Address: Line 1" at bounding box center [340, 282] width 168 height 19
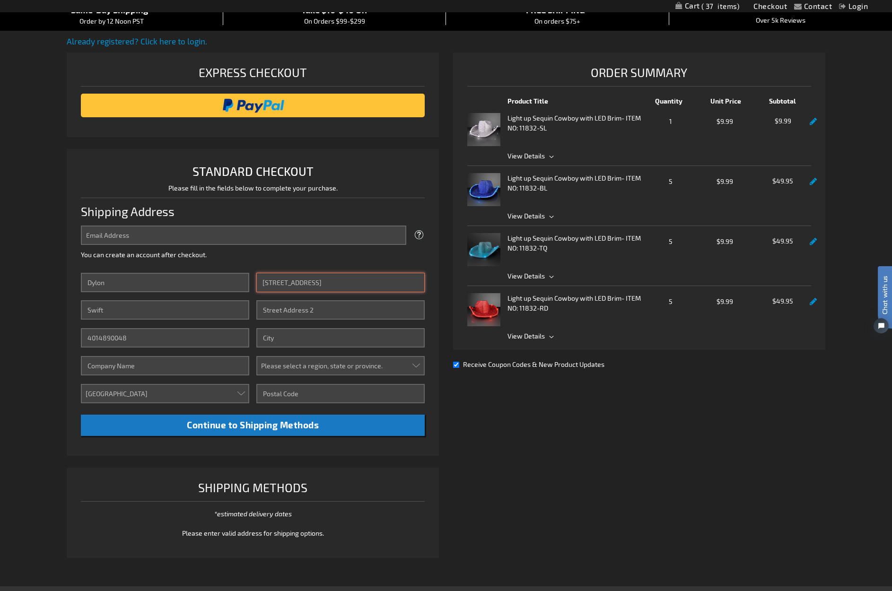
type input "111 e front street"
type input "B"
type input "three forks"
select select "37"
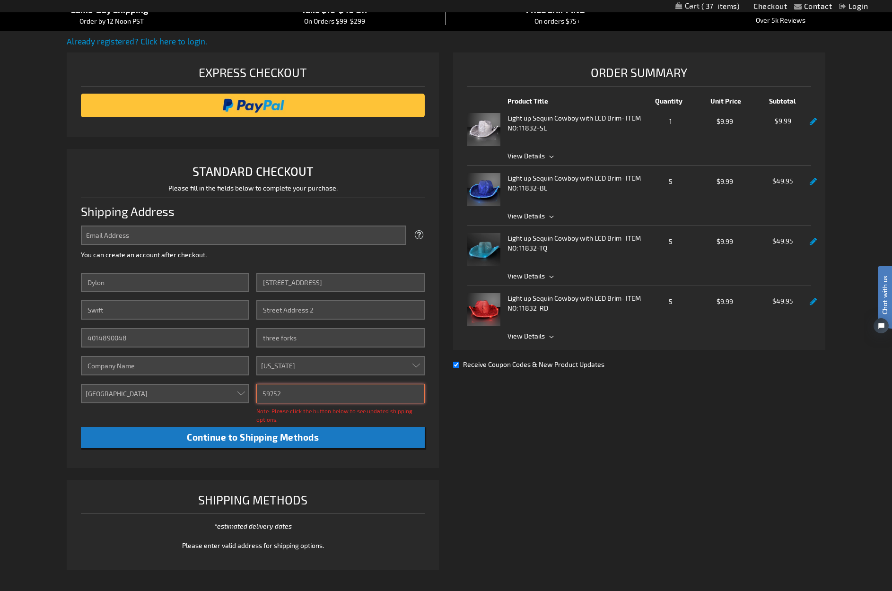
type input "59752"
click at [290, 505] on div "Shipping Methods" at bounding box center [253, 502] width 344 height 24
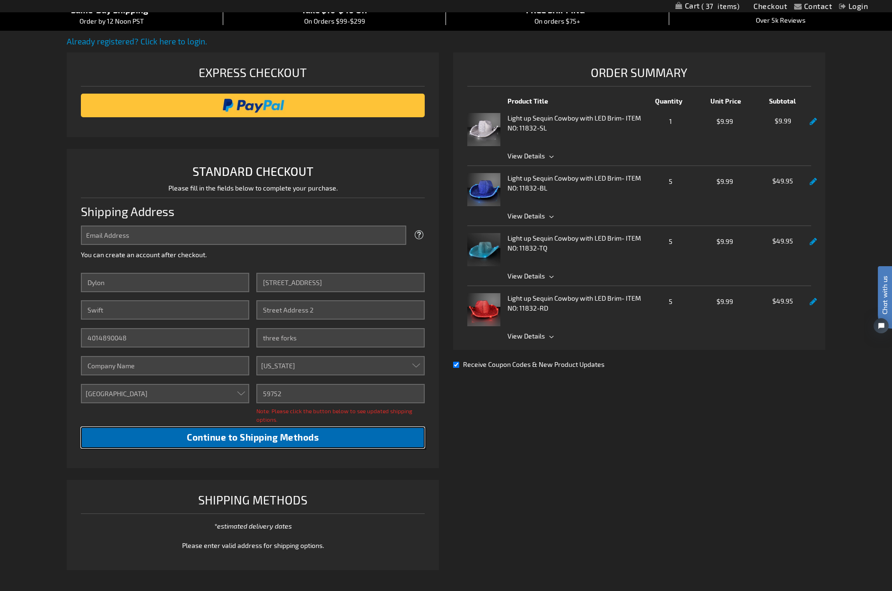
click at [275, 438] on span "Continue to Shipping Methods" at bounding box center [253, 437] width 132 height 11
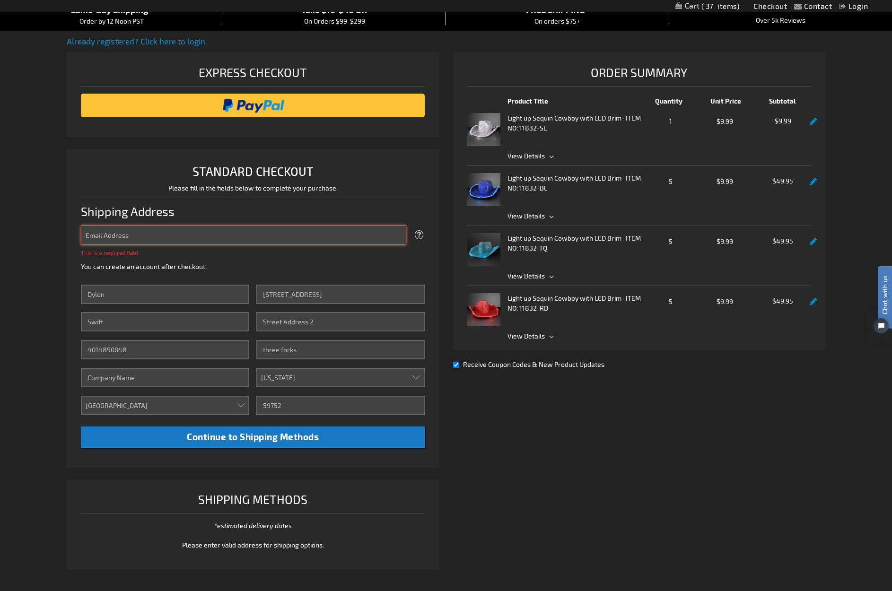
click at [156, 237] on input "Email Address" at bounding box center [243, 235] width 325 height 19
type input "dylon.swift@cerecore.net"
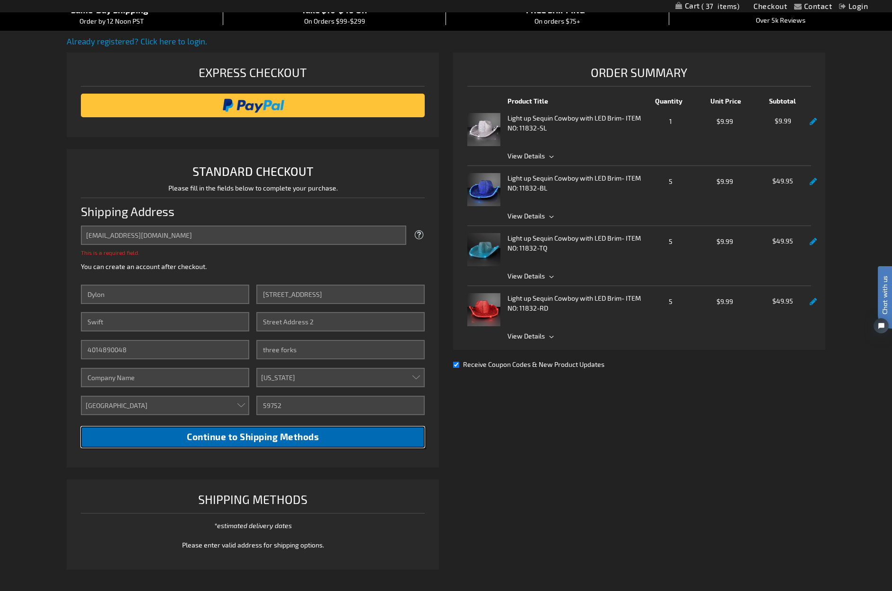
click at [269, 438] on li "STANDARD CHECKOUT Please fill in the fields below to complete your purchase. Sh…" at bounding box center [253, 308] width 372 height 319
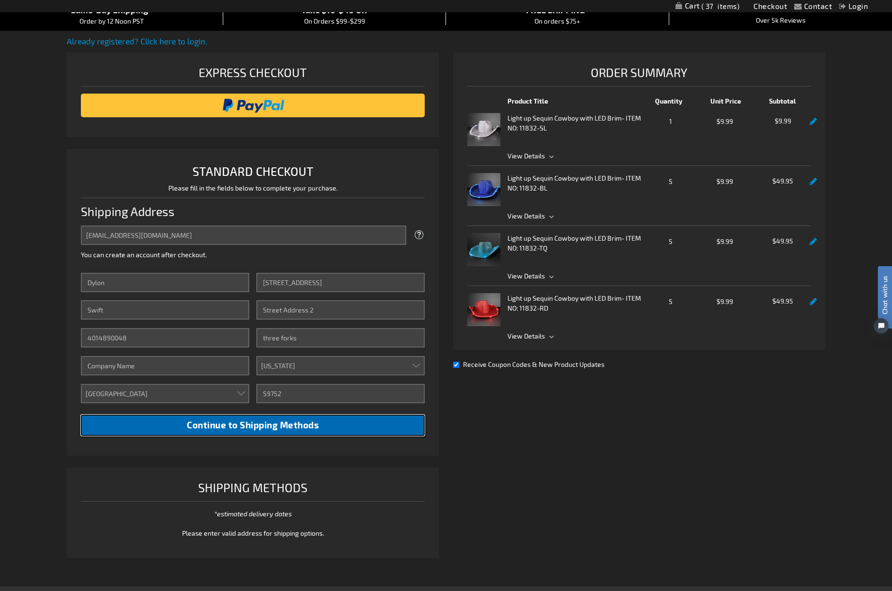
click at [271, 427] on span "Continue to Shipping Methods" at bounding box center [253, 424] width 132 height 11
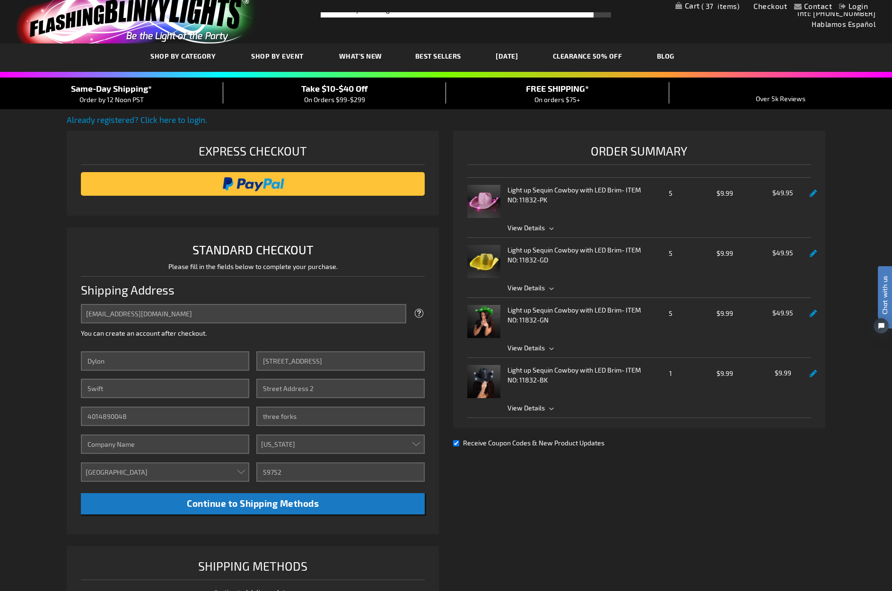
scroll to position [0, 0]
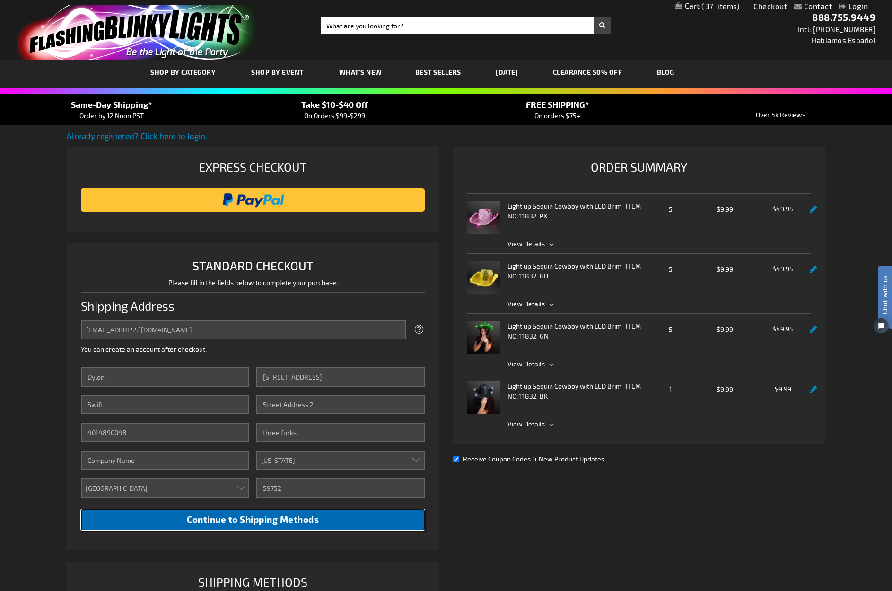
click at [615, 72] on link "CLEARANCE 50% OFF" at bounding box center [588, 72] width 84 height 32
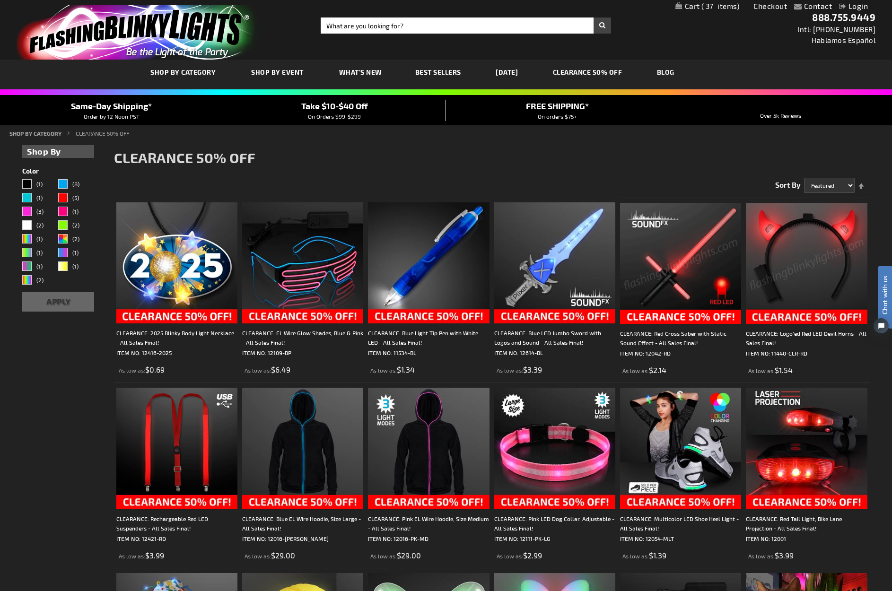
click at [155, 24] on img "store logo" at bounding box center [138, 32] width 243 height 54
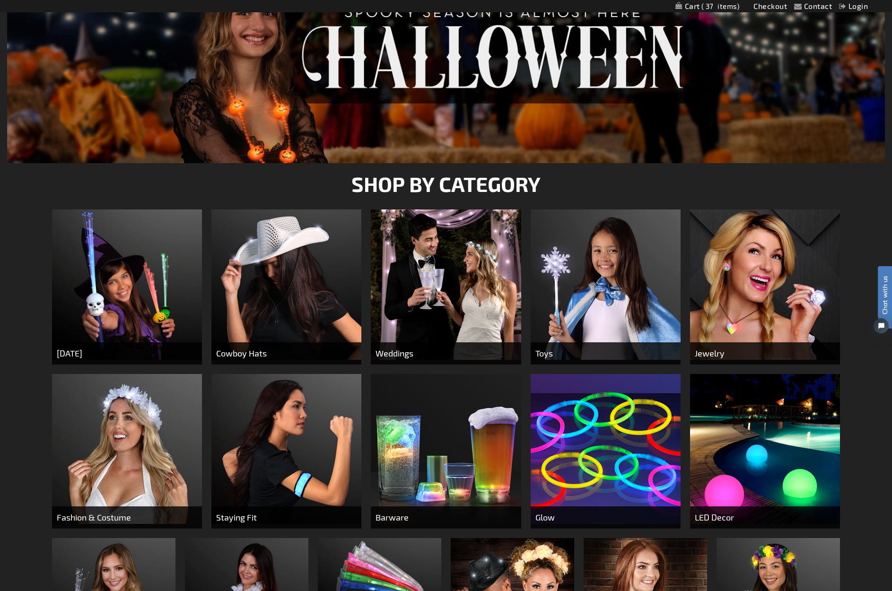
click at [308, 283] on img at bounding box center [286, 284] width 150 height 150
